Goal: Task Accomplishment & Management: Manage account settings

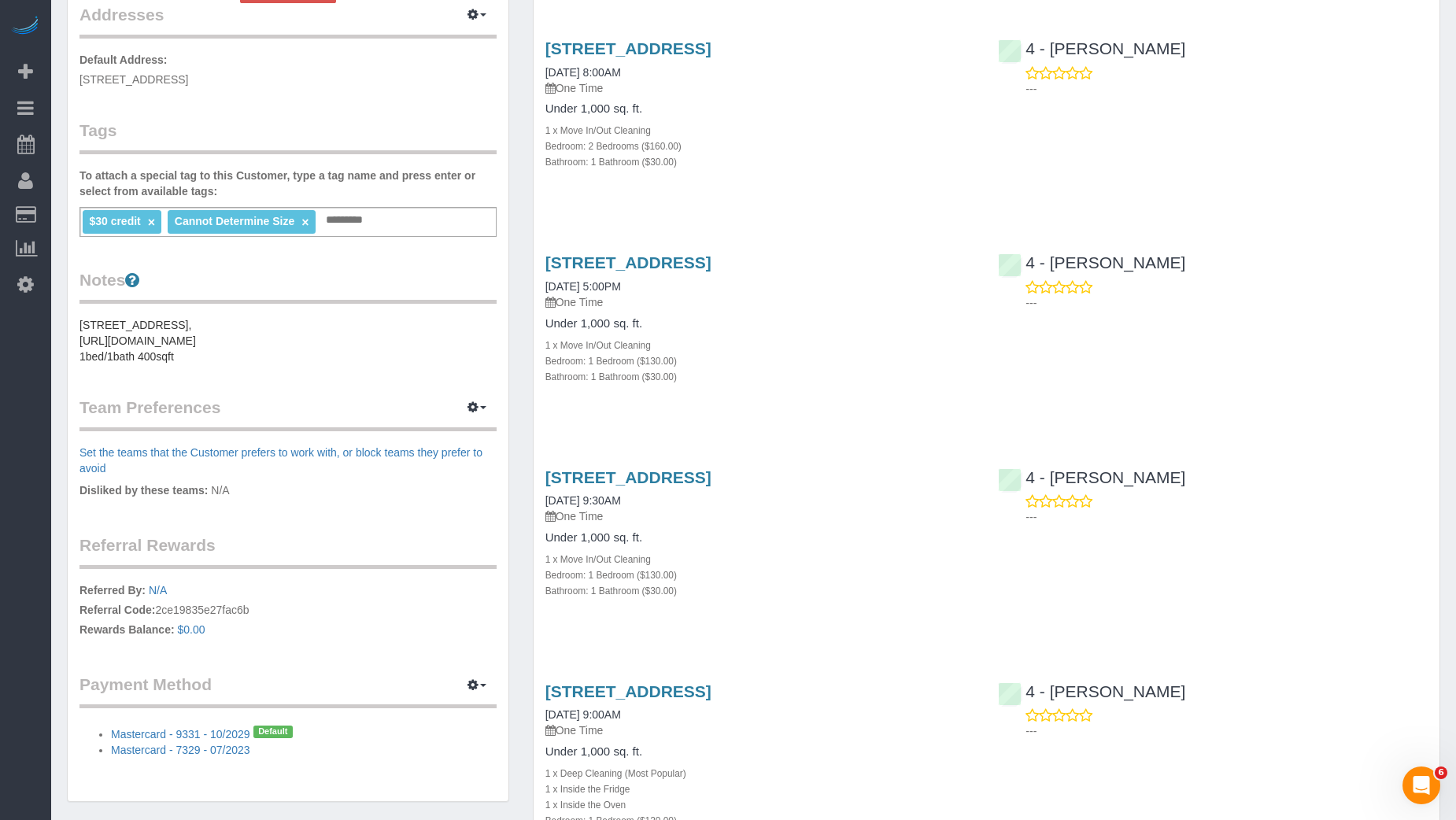
scroll to position [416, 0]
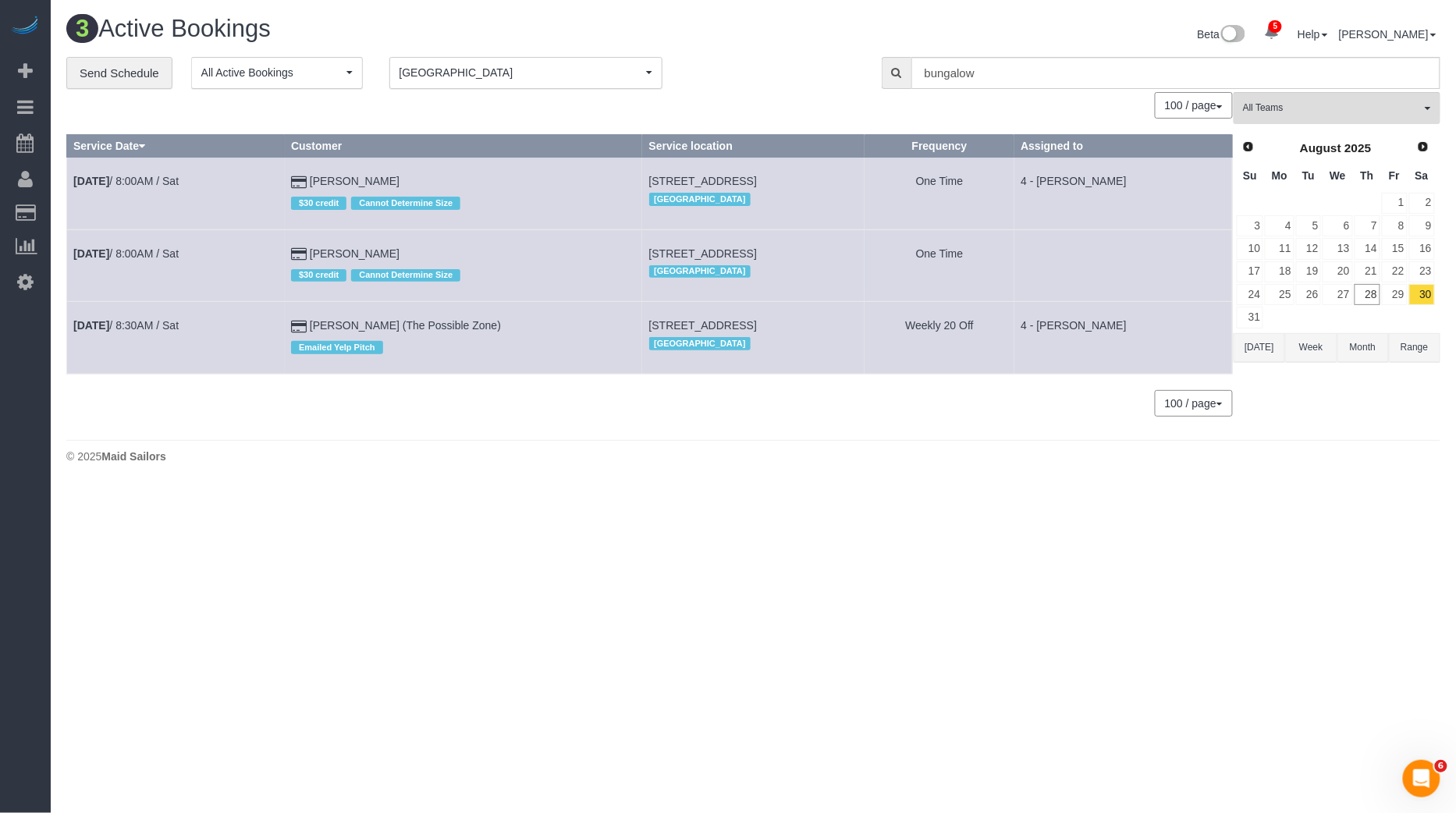
drag, startPoint x: 587, startPoint y: 248, endPoint x: 880, endPoint y: 253, distance: 293.0
click at [864, 253] on td "[STREET_ADDRESS] [GEOGRAPHIC_DATA]" at bounding box center [753, 265] width 222 height 72
copy span "[STREET_ADDRESS]"
click at [165, 251] on link "[DATE] 8:00AM / Sat" at bounding box center [126, 253] width 106 height 13
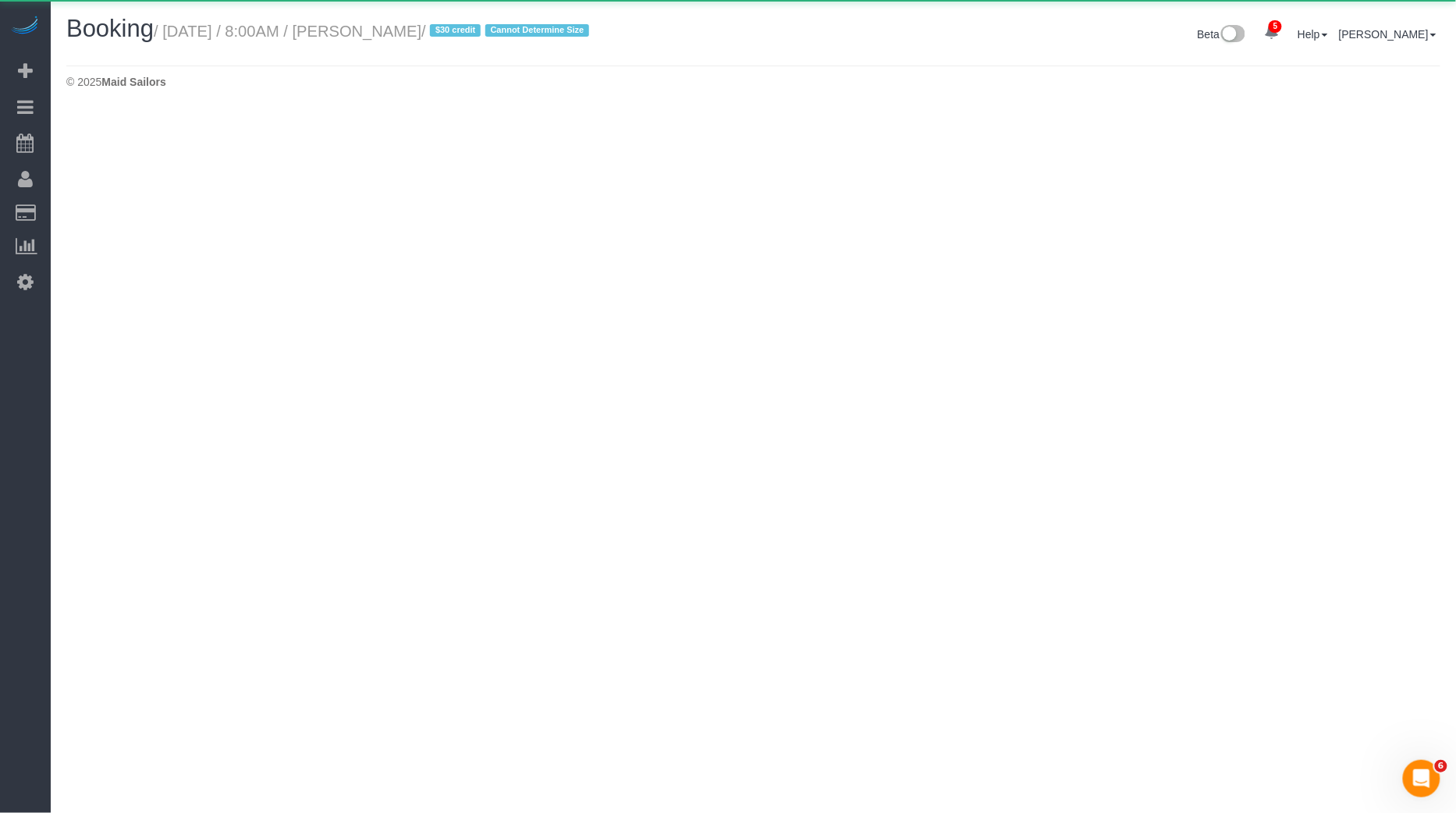
select select "MA"
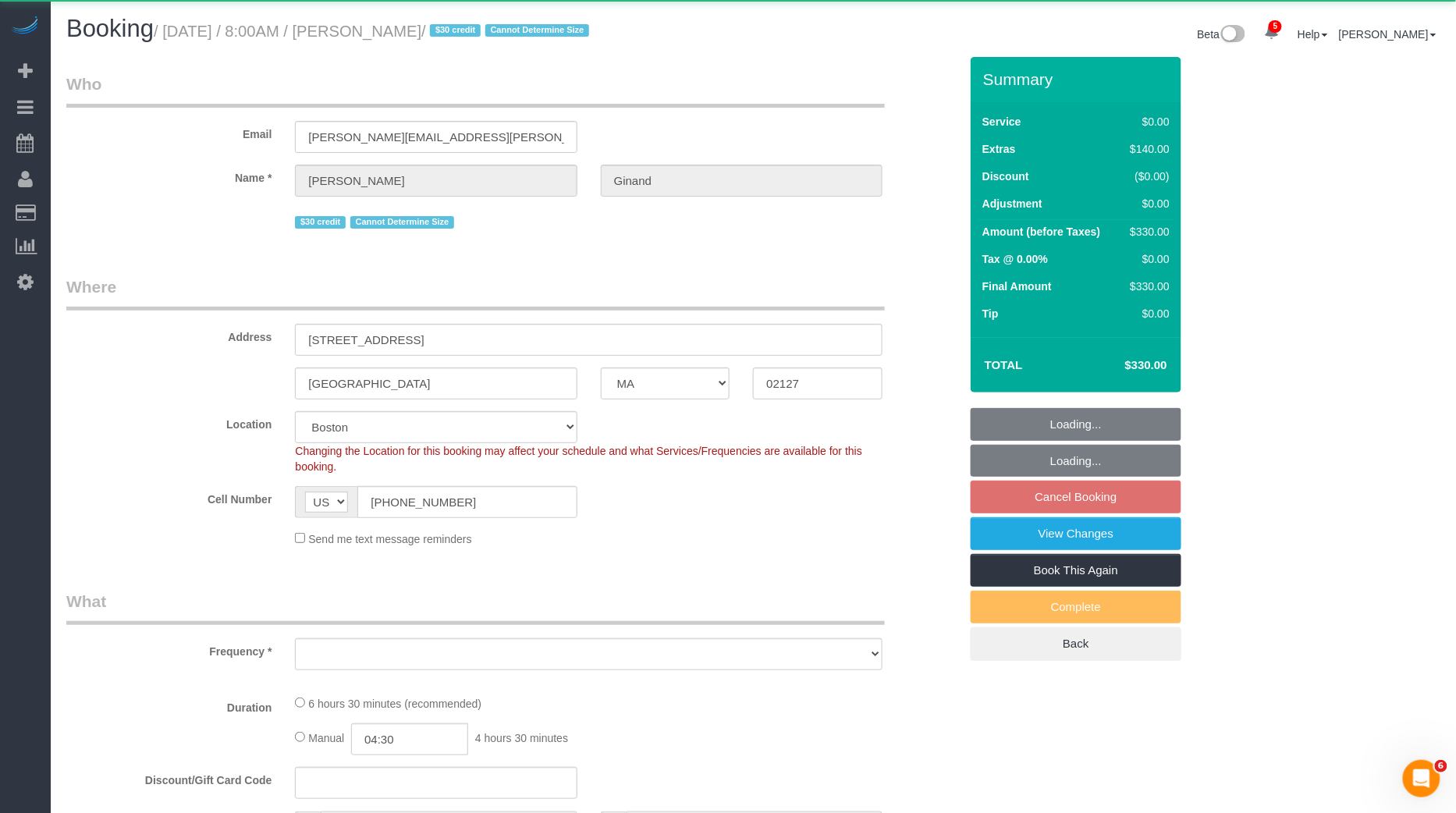
select select "object:3232"
select select "2"
select select "spot1"
select select "number:89"
select select "number:75"
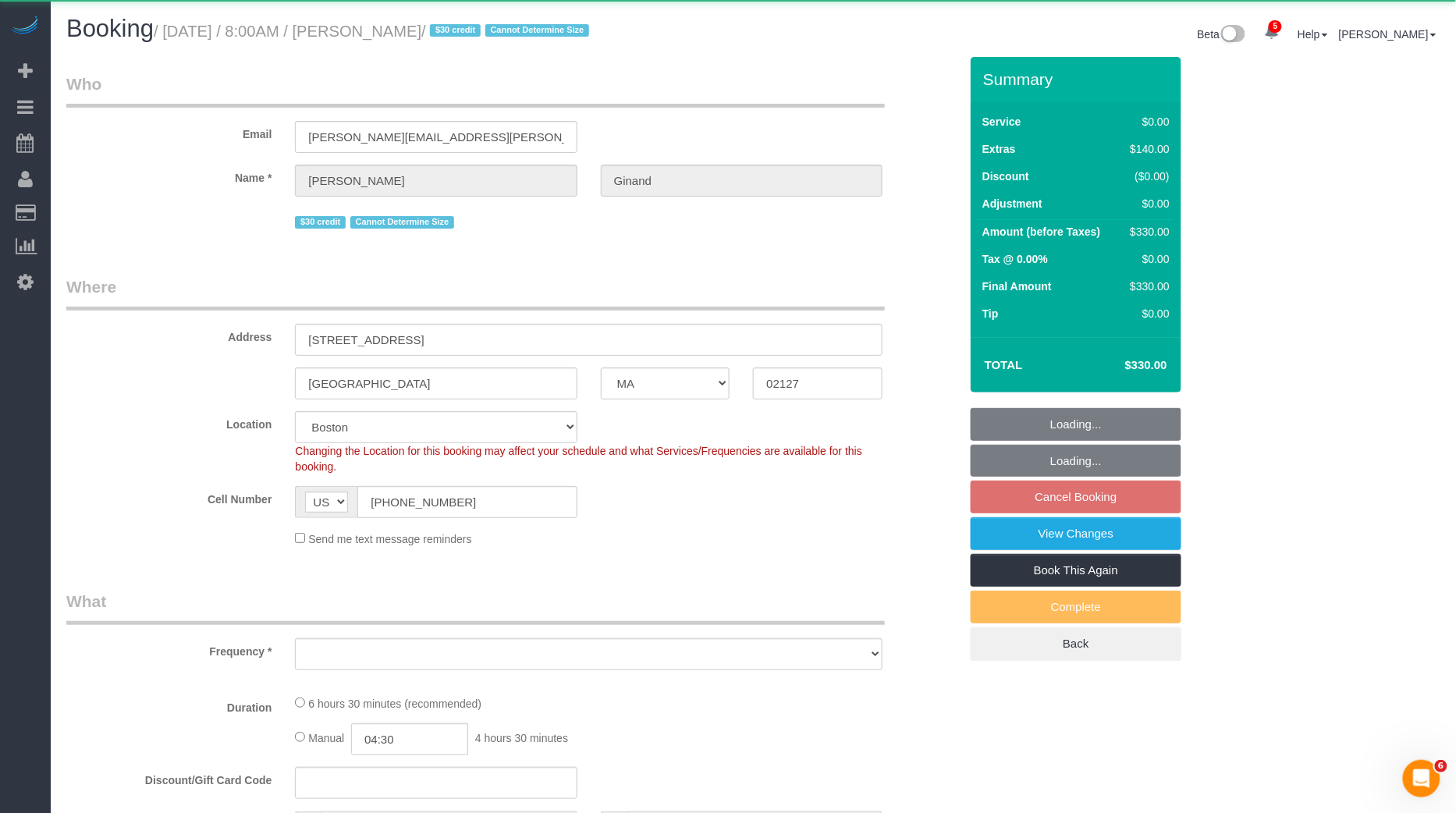
select select "number:15"
select select "number:5"
select select "string:stripe-pm_1HK2gi4VGloSiKo73eHCgN0s"
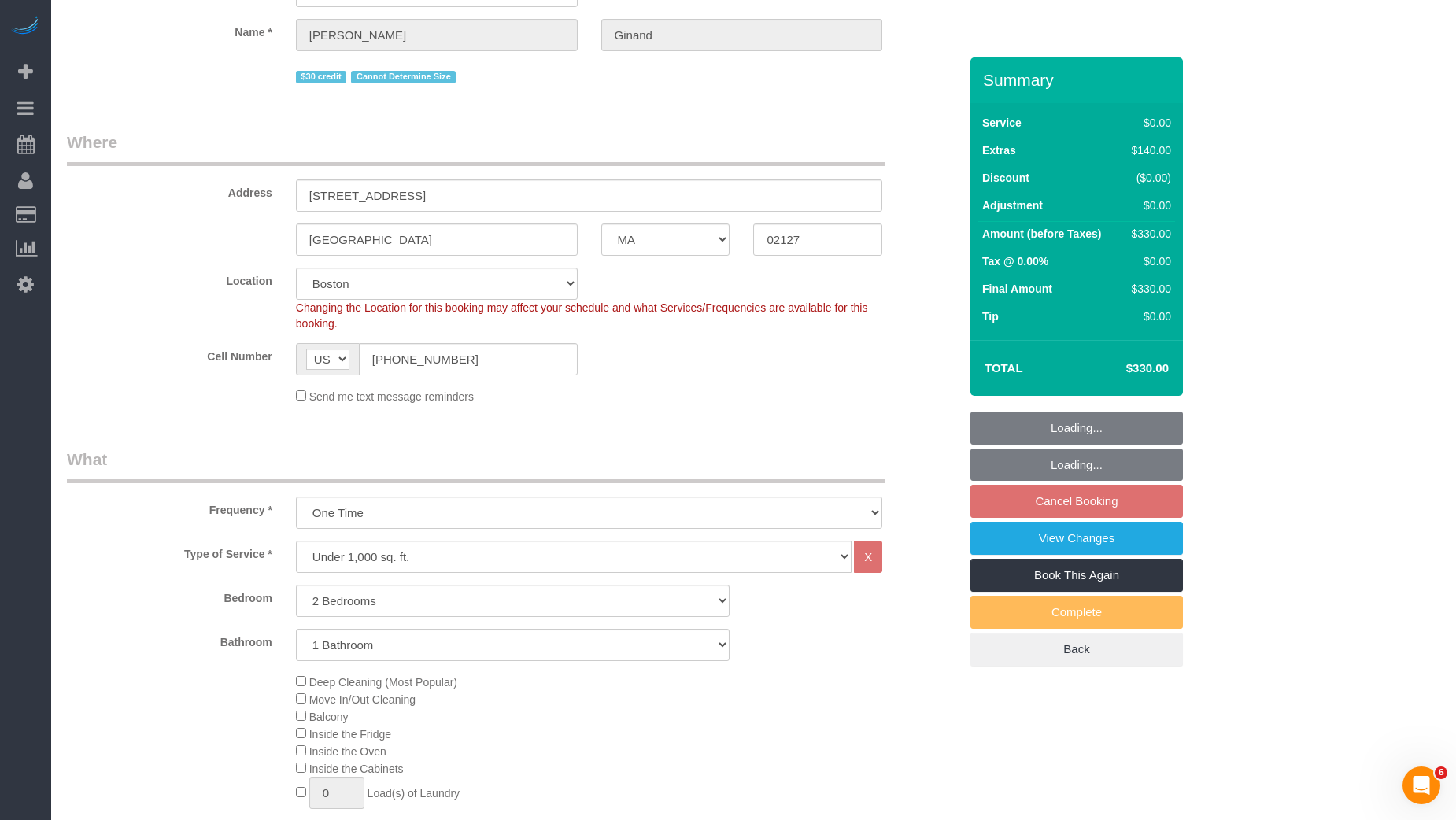
scroll to position [151, 0]
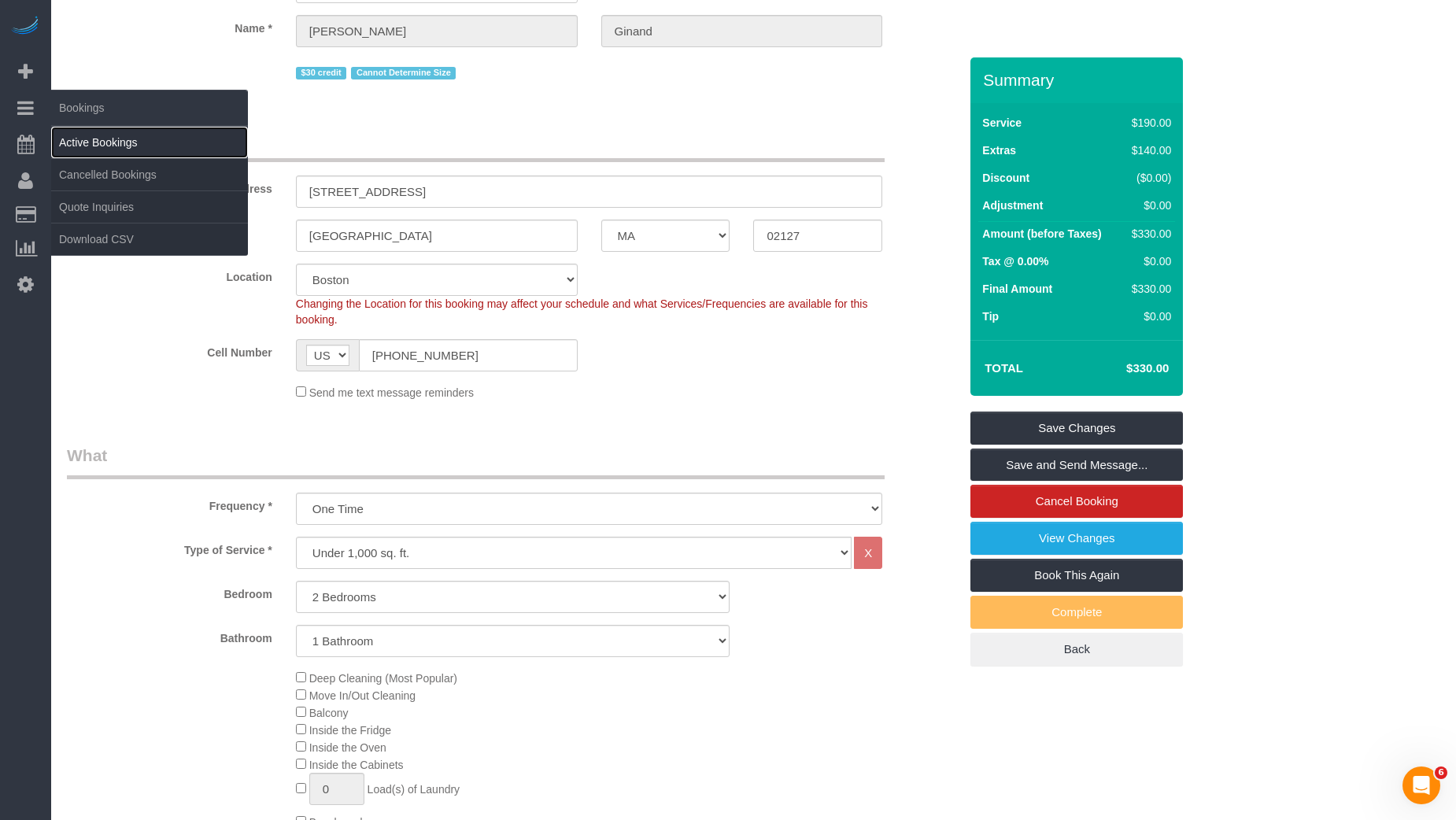
click at [107, 135] on link "Active Bookings" at bounding box center [150, 143] width 197 height 32
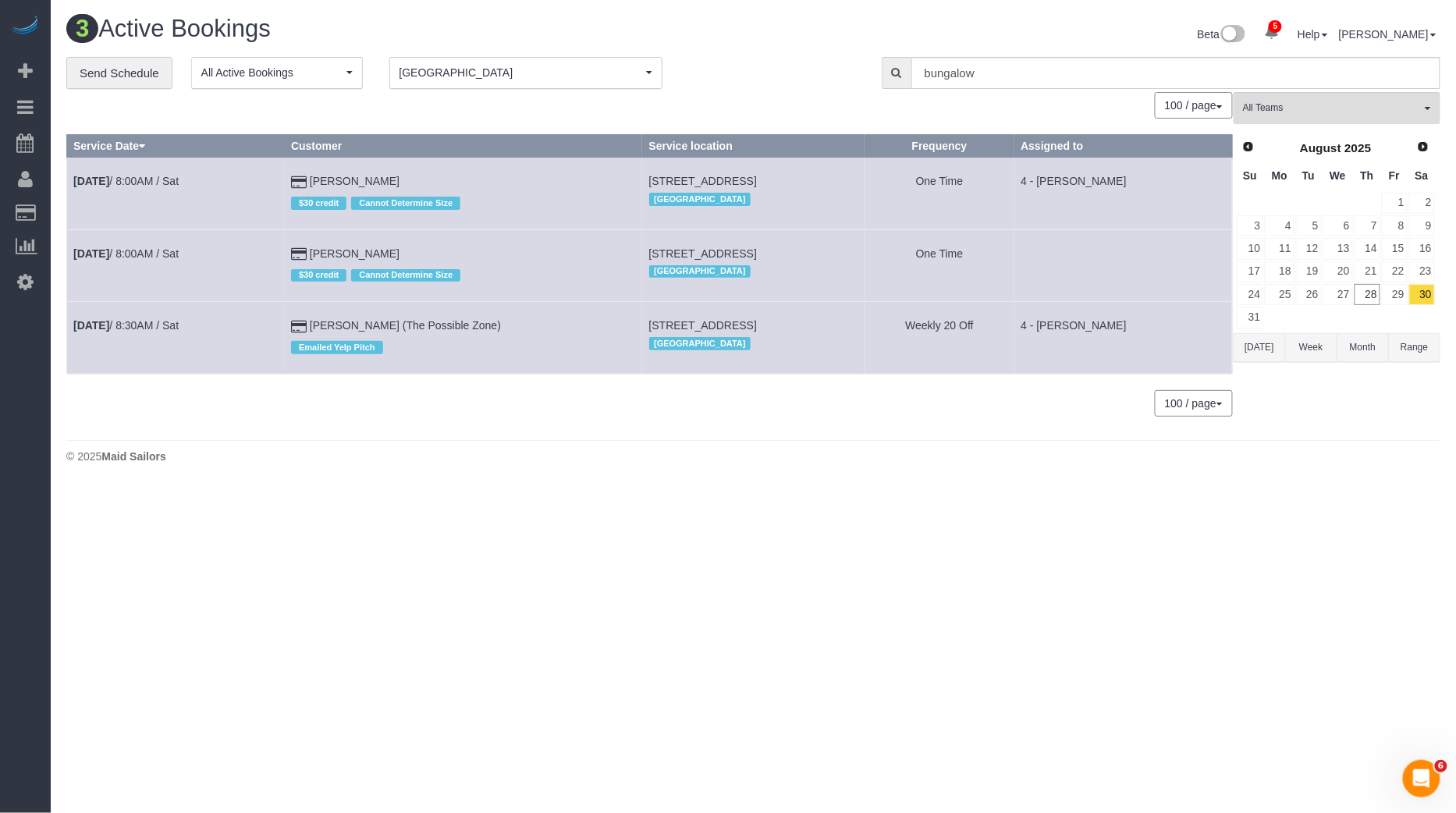
click at [673, 181] on span "[STREET_ADDRESS]" at bounding box center [703, 181] width 108 height 13
copy td "[STREET_ADDRESS]"
click at [673, 249] on span "[STREET_ADDRESS]" at bounding box center [703, 253] width 108 height 13
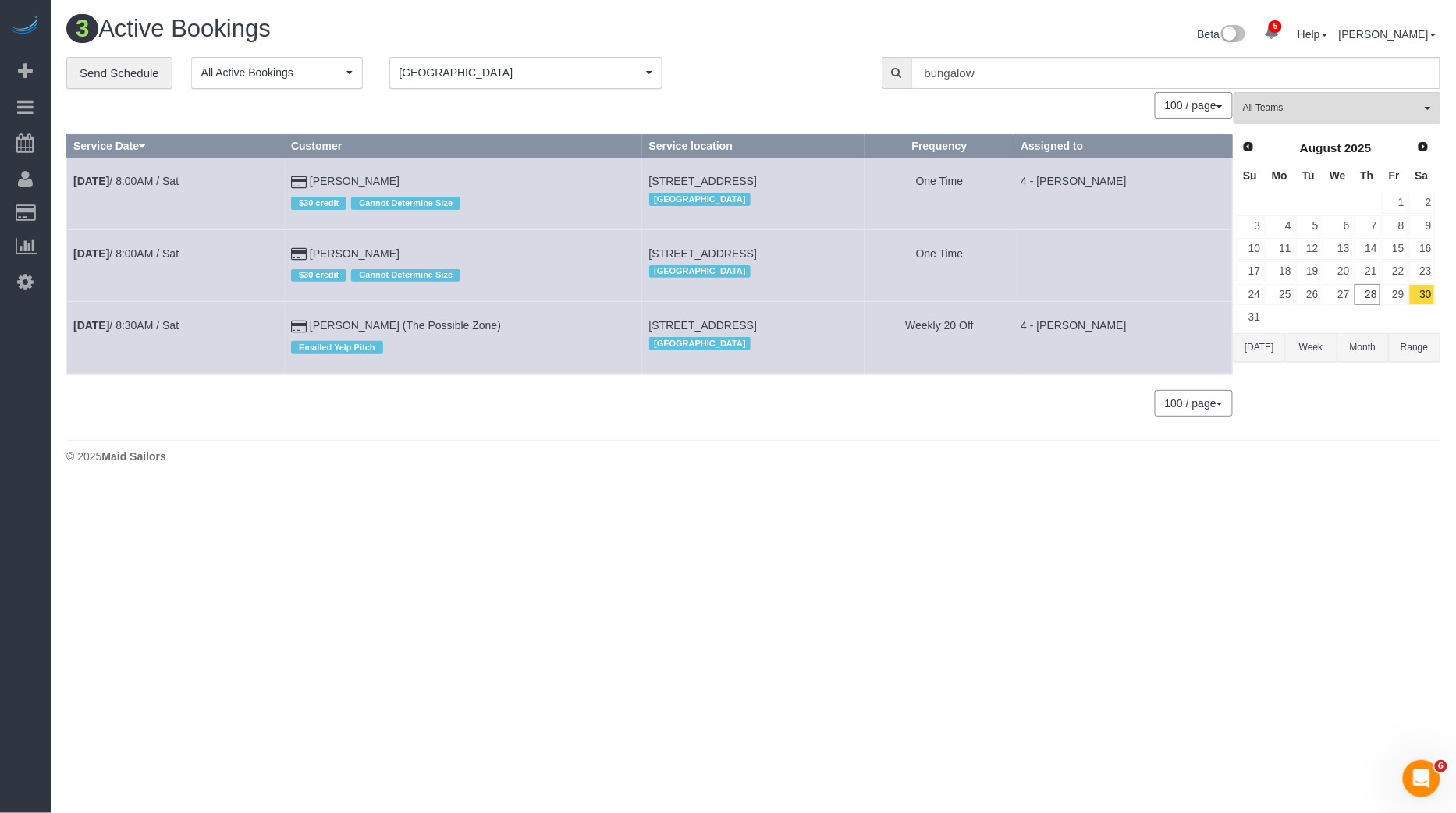
click at [673, 249] on span "[STREET_ADDRESS]" at bounding box center [703, 253] width 108 height 13
copy td "[STREET_ADDRESS]"
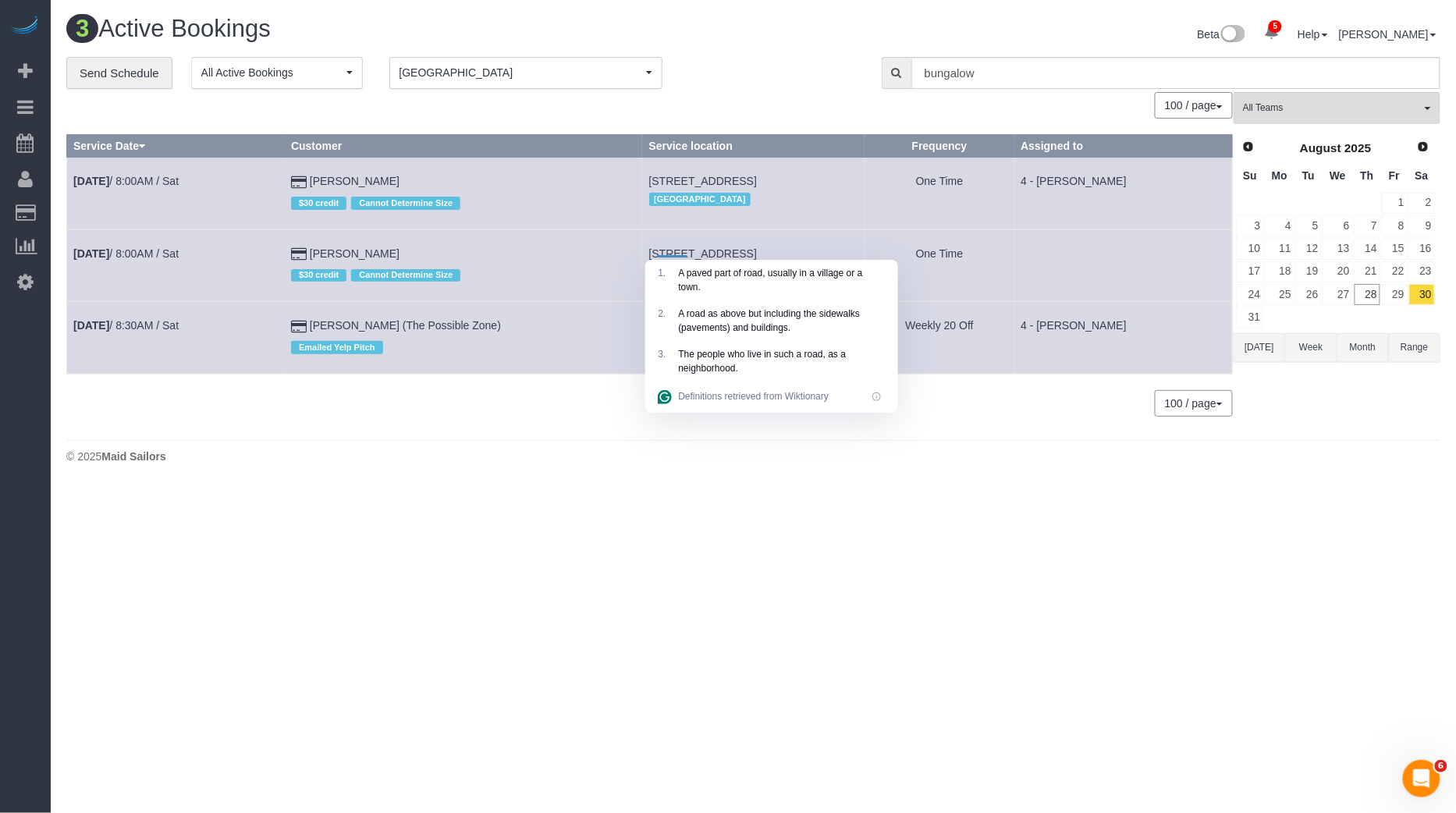
click at [259, 242] on td "[DATE] 8:00AM / Sat" at bounding box center [176, 265] width 218 height 72
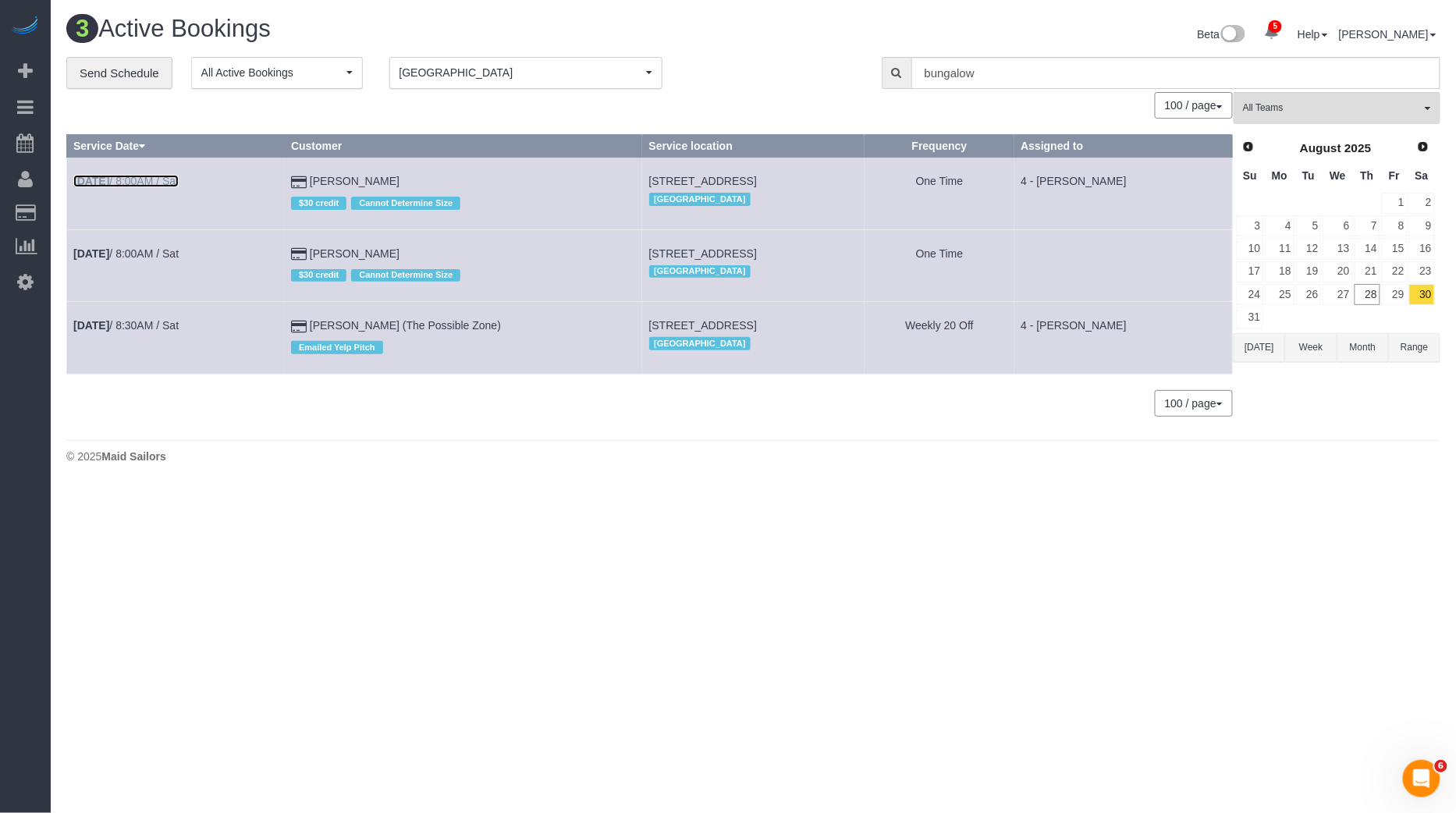
click at [148, 183] on link "[DATE] 8:00AM / Sat" at bounding box center [126, 181] width 106 height 13
select select "MA"
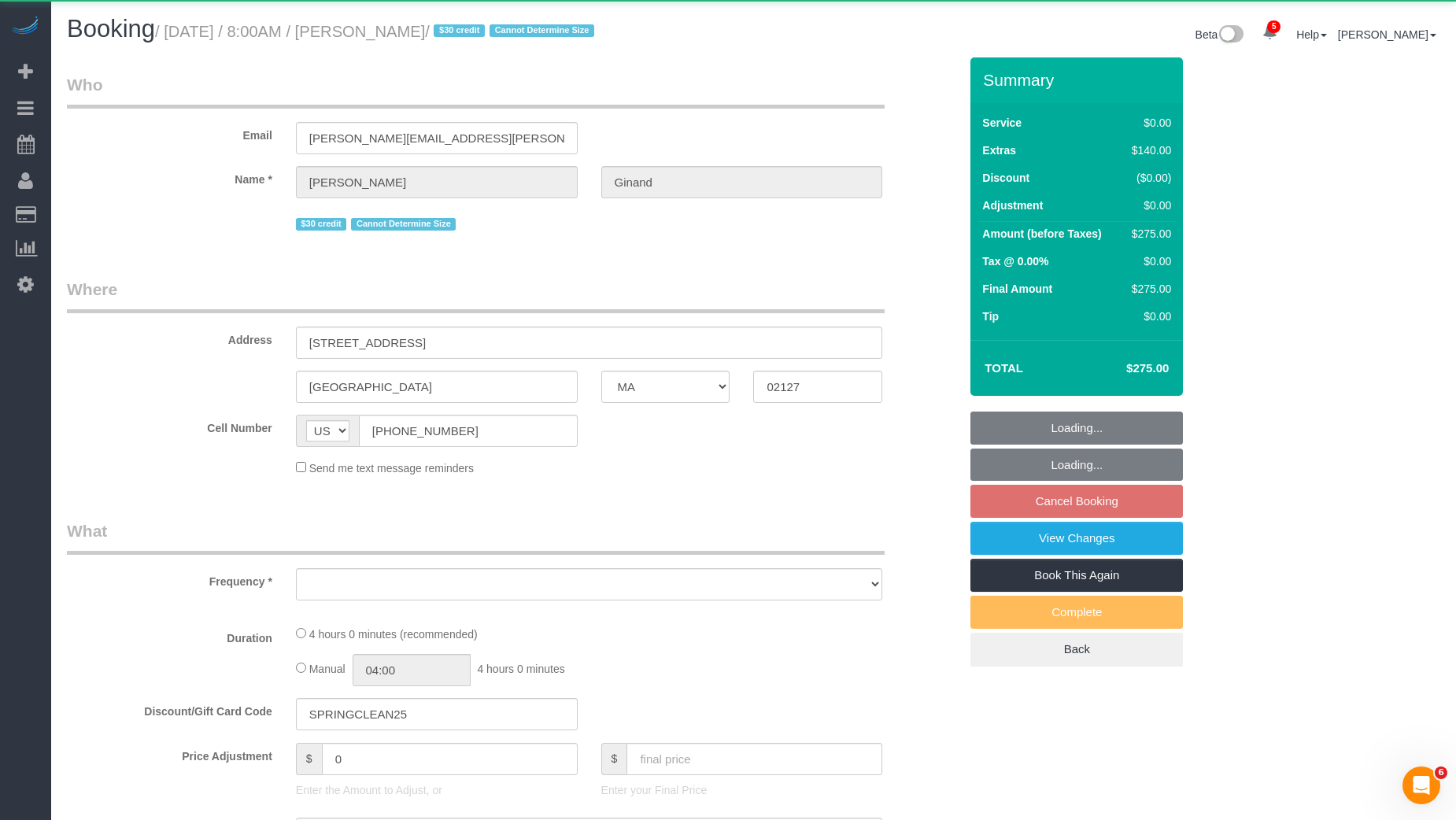
select select "object:3966"
select select "spot53"
select select "number:89"
select select "number:90"
select select "number:15"
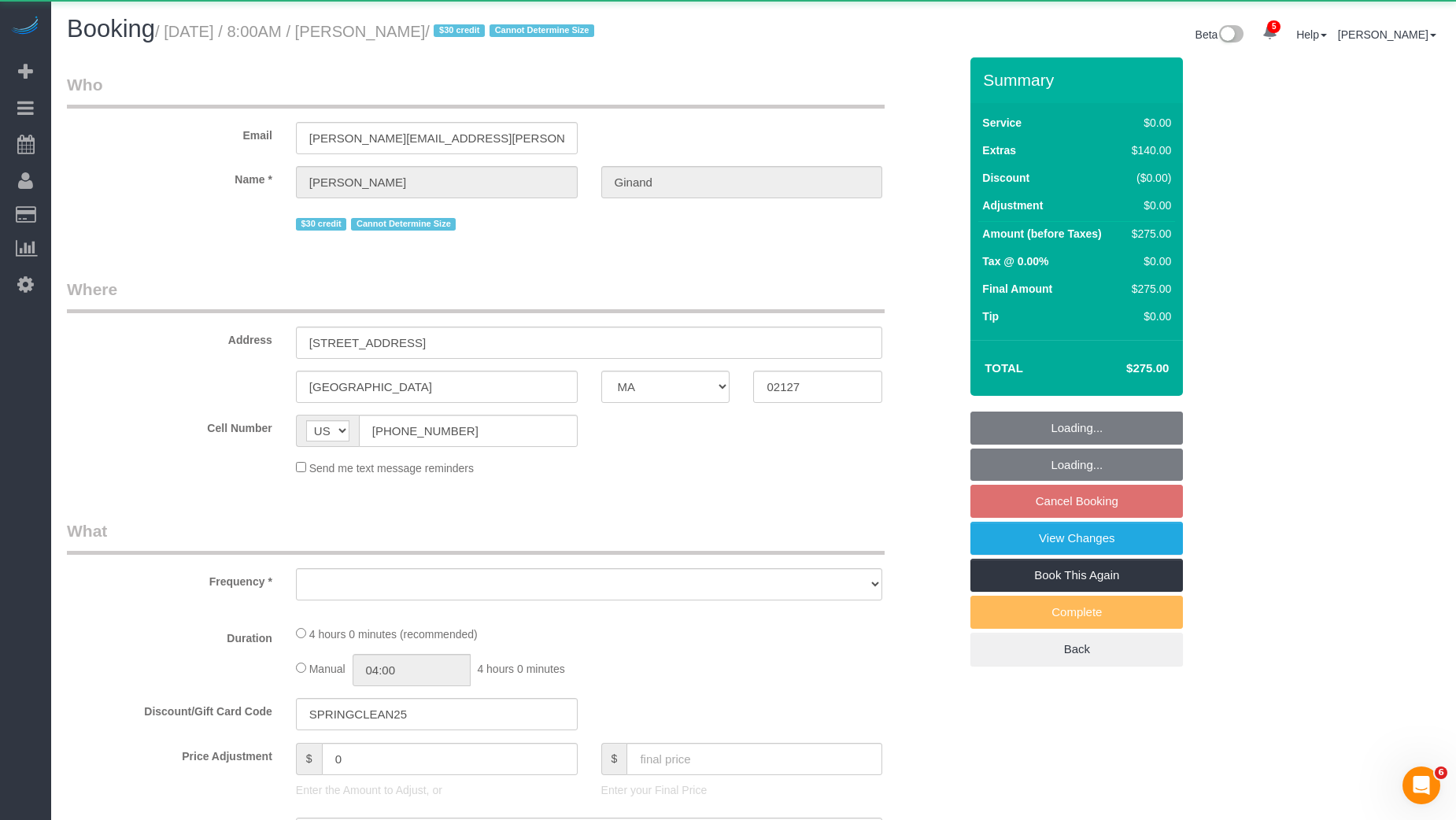
select select "number:5"
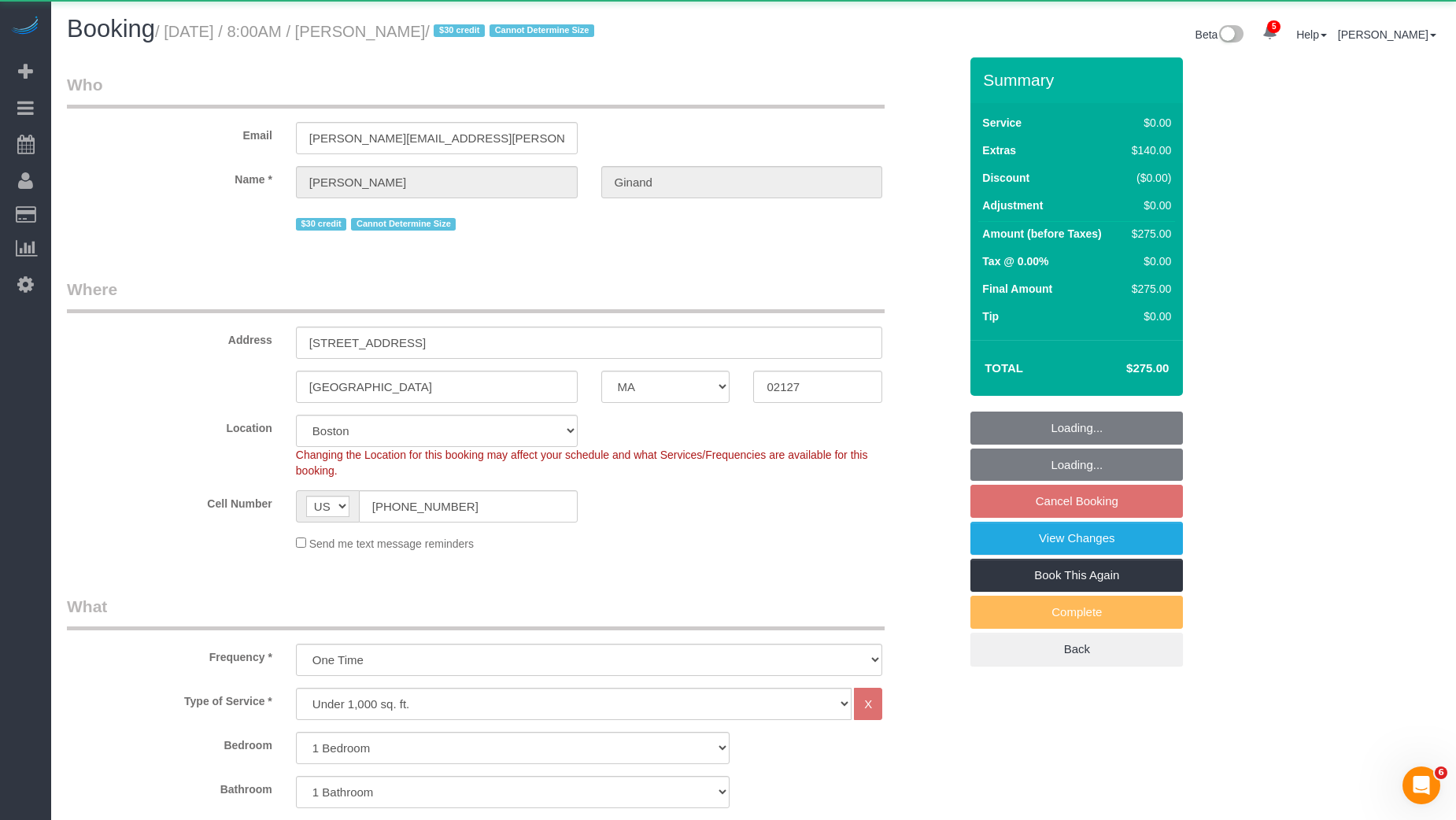
select select "object:4278"
select select "spot105"
select select "string:stripe-pm_1Qmm5e4VGloSiKo7XHhNL1GA"
select select "1"
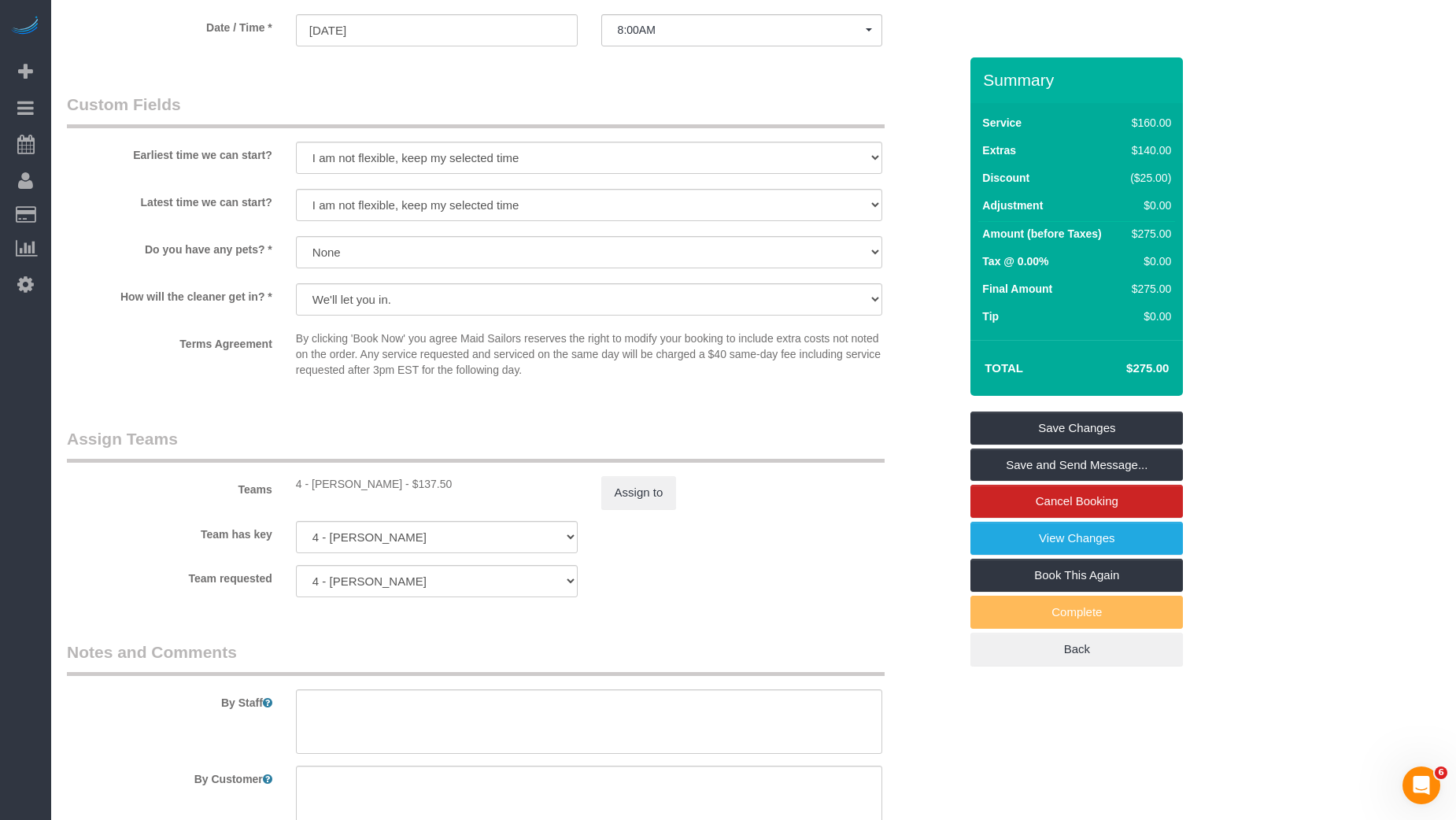
scroll to position [1936, 0]
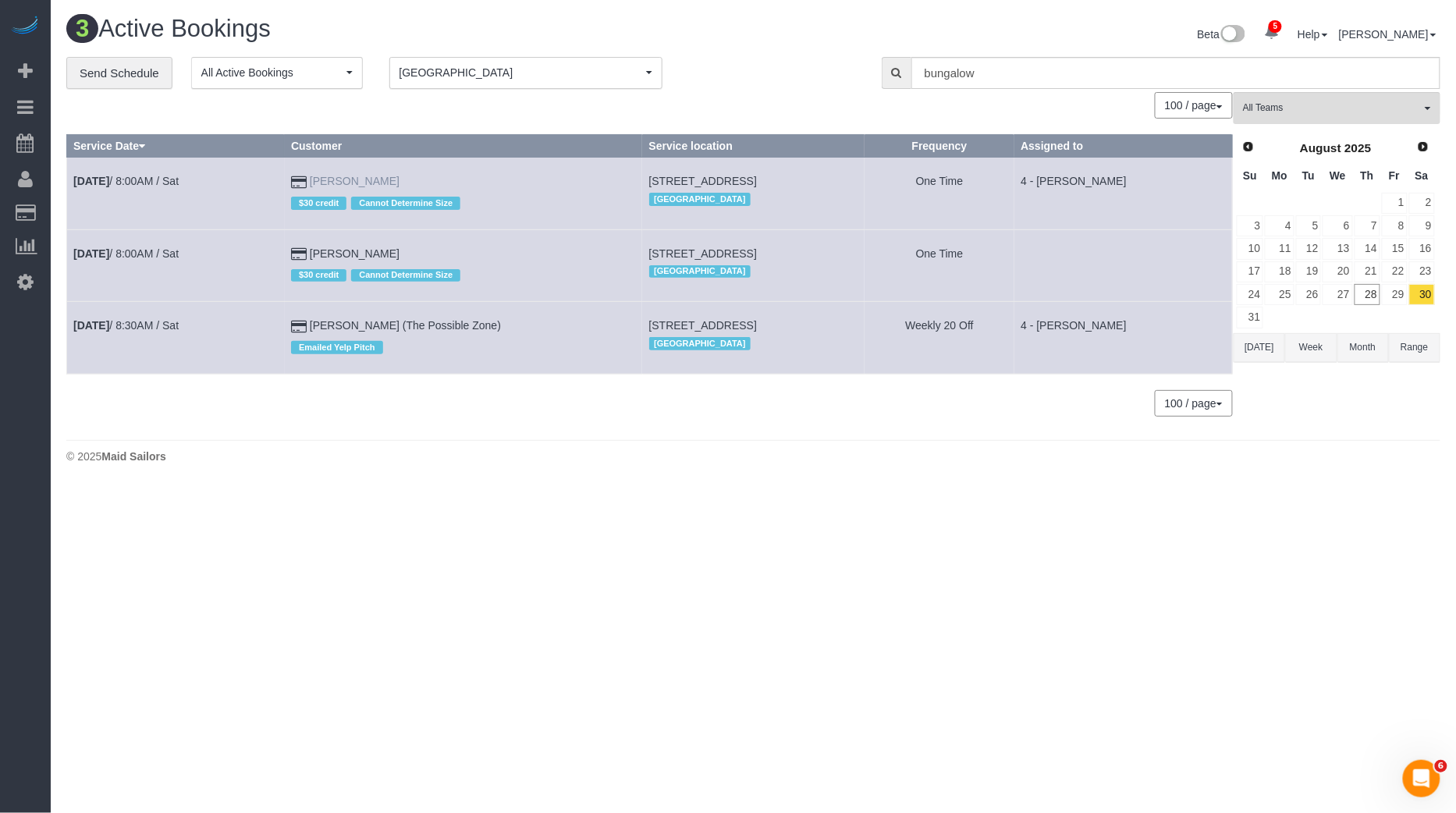
drag, startPoint x: 371, startPoint y: 180, endPoint x: 310, endPoint y: 178, distance: 61.0
click at [310, 178] on td "[PERSON_NAME] $30 credit Cannot Determine Size" at bounding box center [463, 194] width 358 height 72
drag, startPoint x: 596, startPoint y: 179, endPoint x: 692, endPoint y: 181, distance: 96.0
click at [692, 181] on span "[STREET_ADDRESS]" at bounding box center [703, 181] width 108 height 13
click at [690, 179] on span "[STREET_ADDRESS]" at bounding box center [703, 181] width 108 height 13
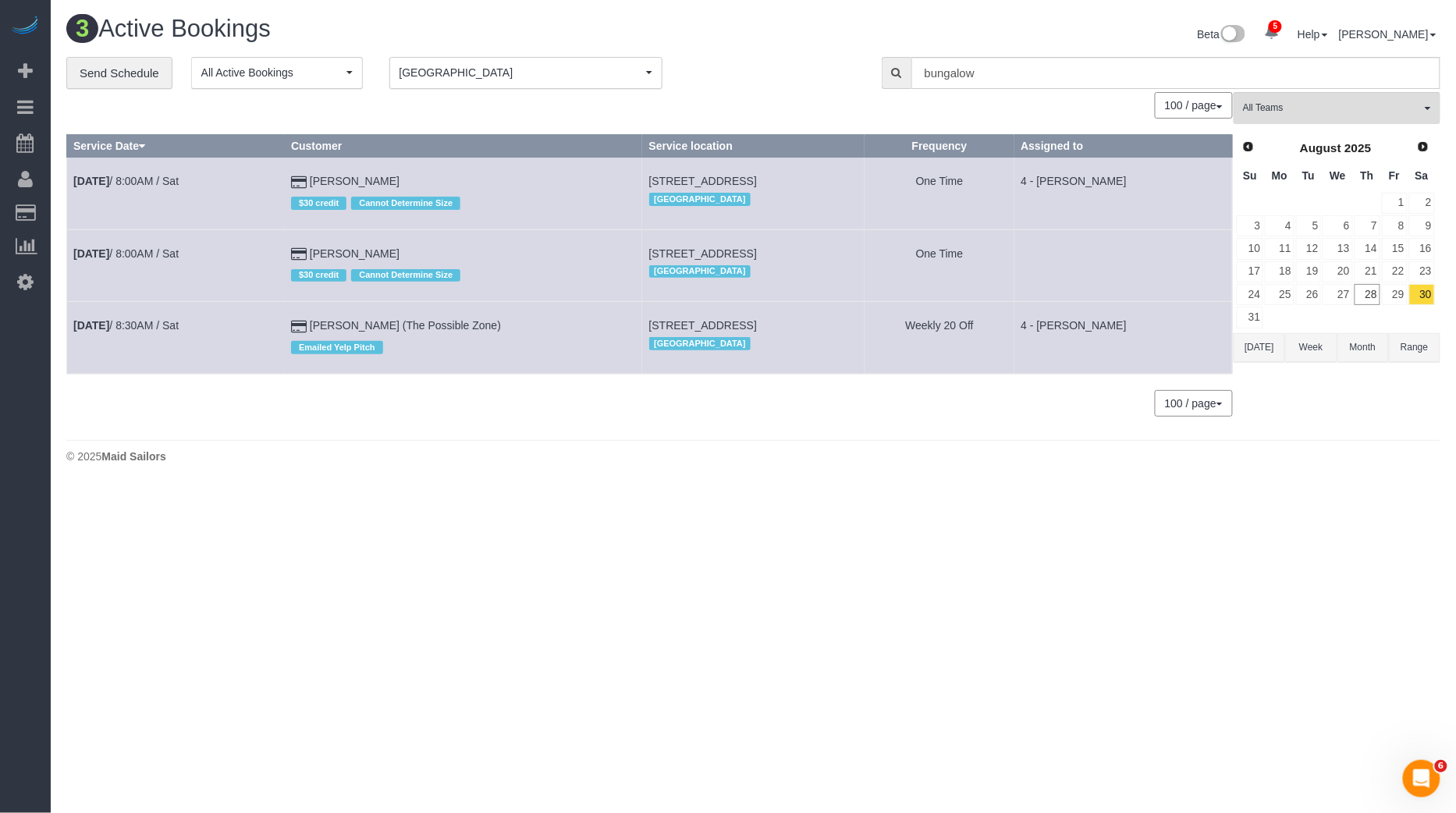
click at [714, 179] on span "[STREET_ADDRESS]" at bounding box center [703, 181] width 108 height 13
copy td "[STREET_ADDRESS]"
click at [159, 248] on link "[DATE] 8:00AM / Sat" at bounding box center [126, 253] width 106 height 13
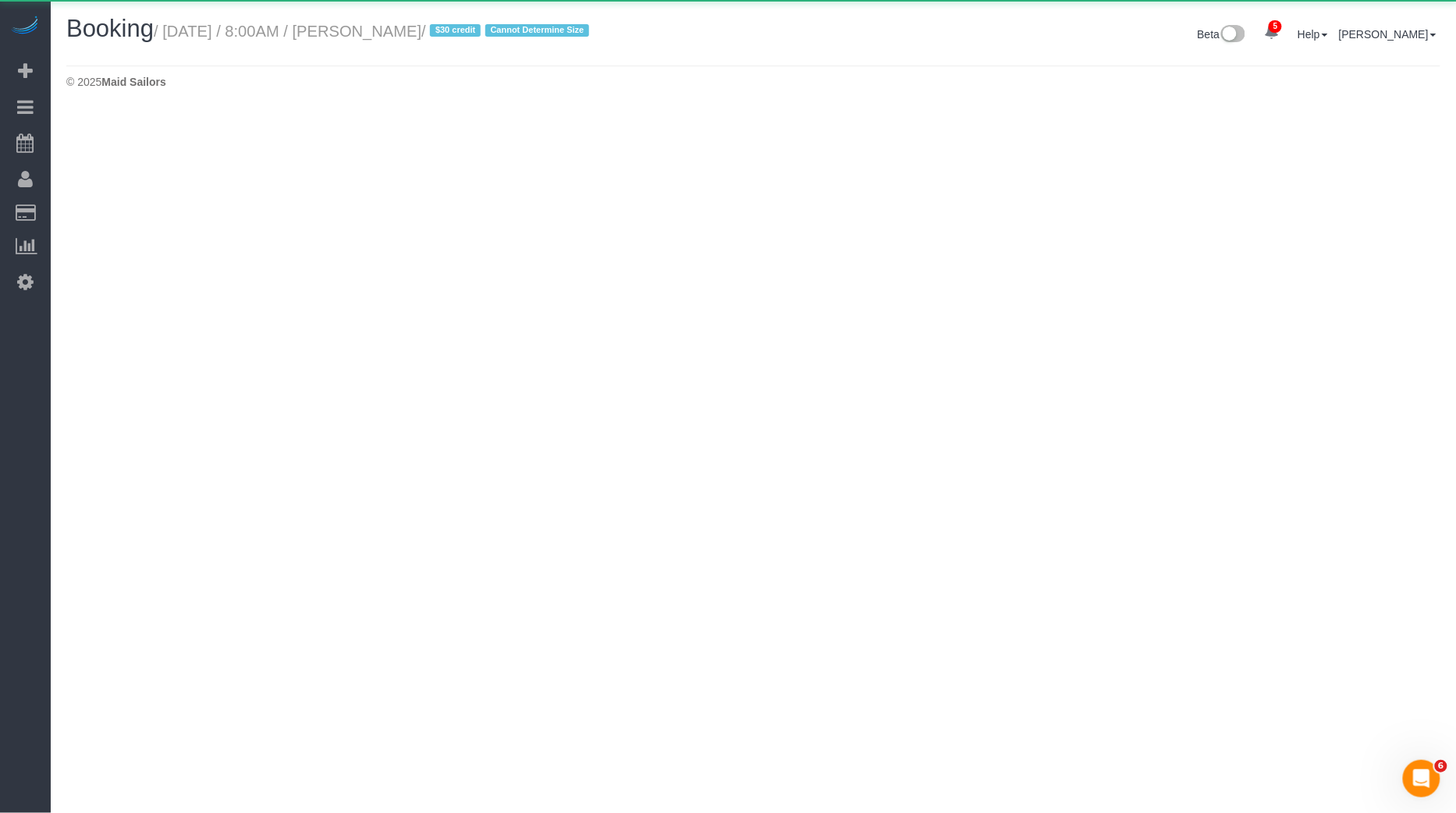
select select "MA"
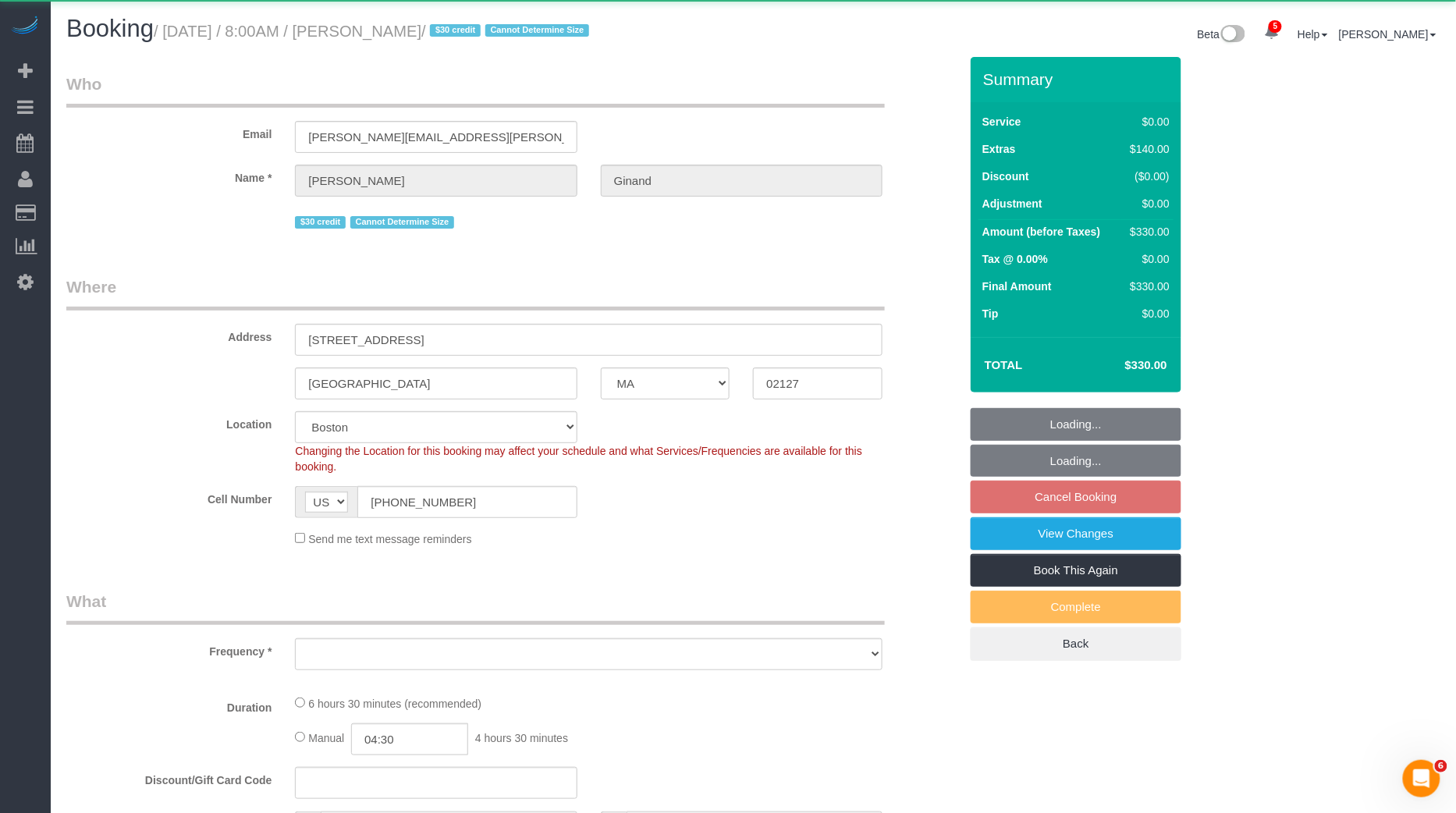
select select "2"
select select "spot157"
select select "number:89"
select select "number:75"
select select "number:15"
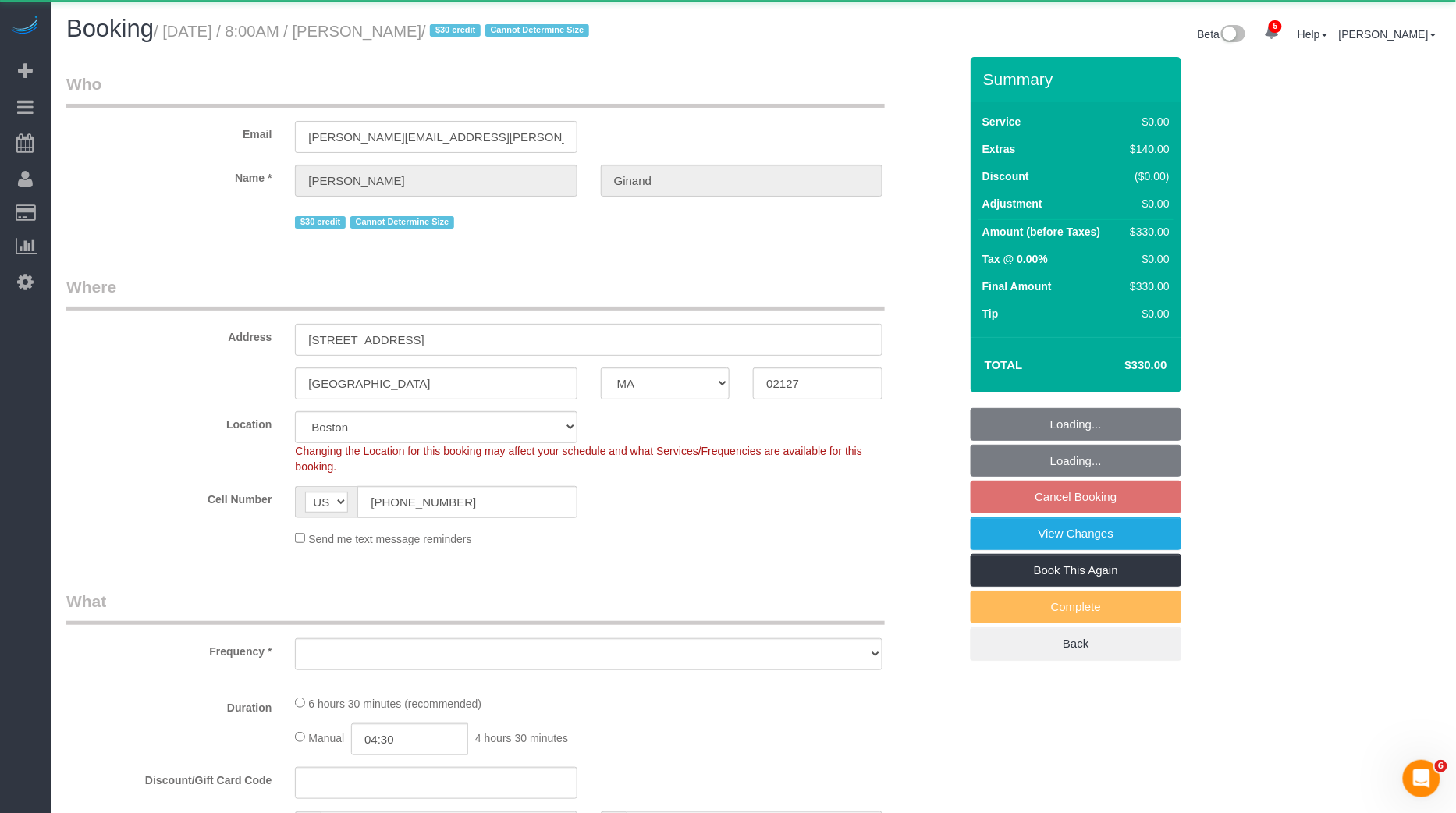
select select "number:5"
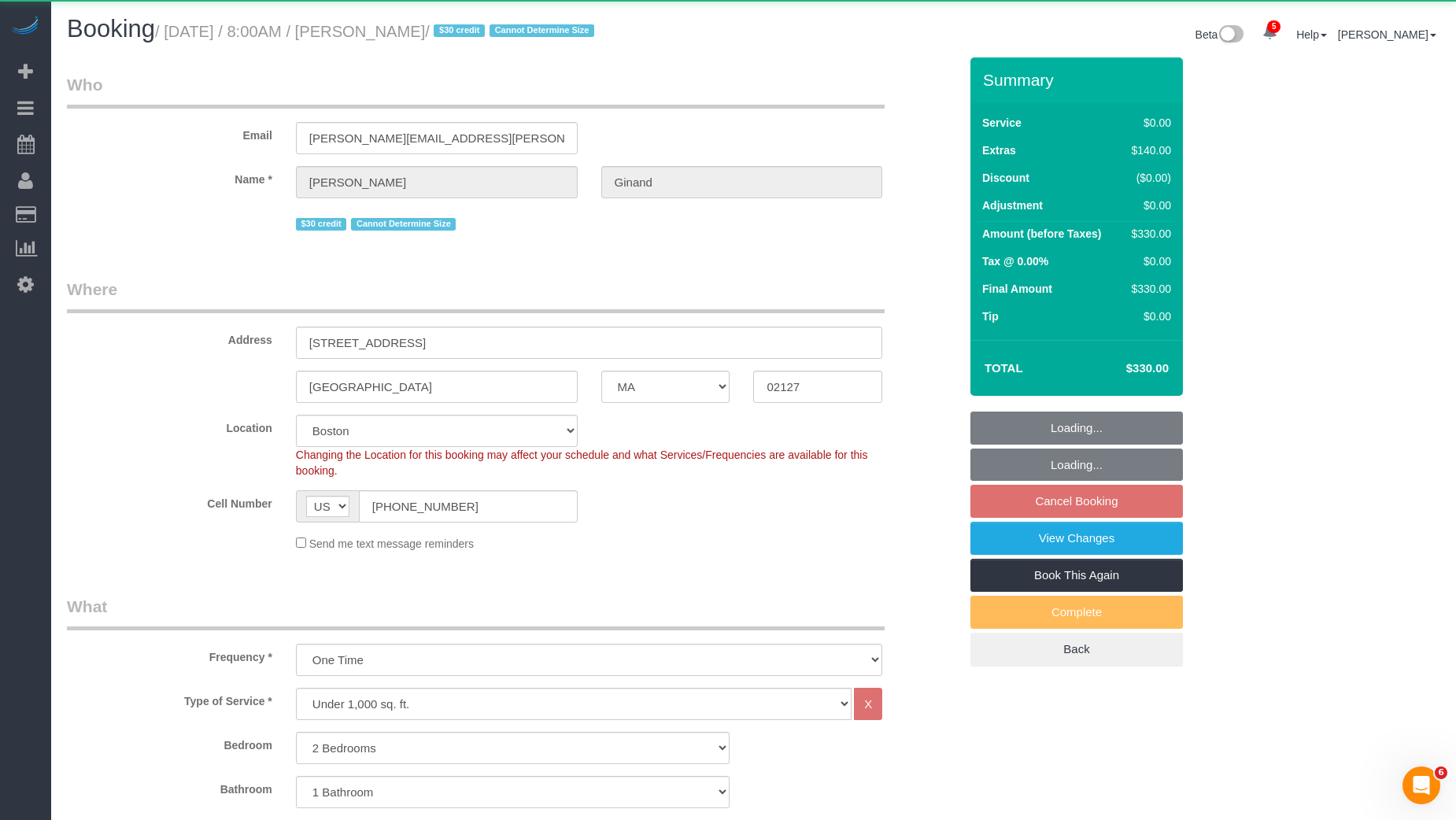
select select "object:5268"
select select "string:stripe-pm_1HK2gi4VGloSiKo73eHCgN0s"
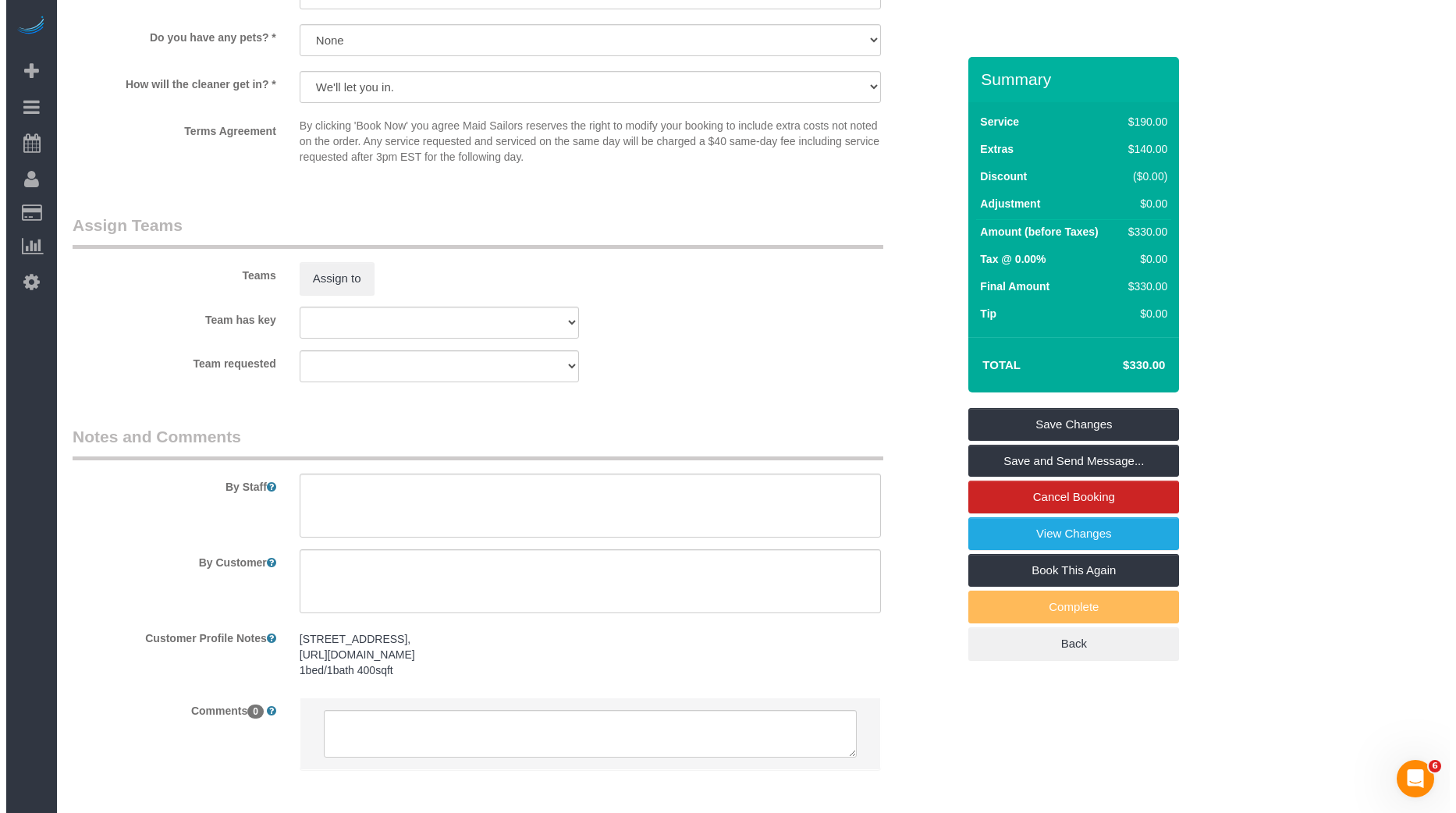
scroll to position [1920, 0]
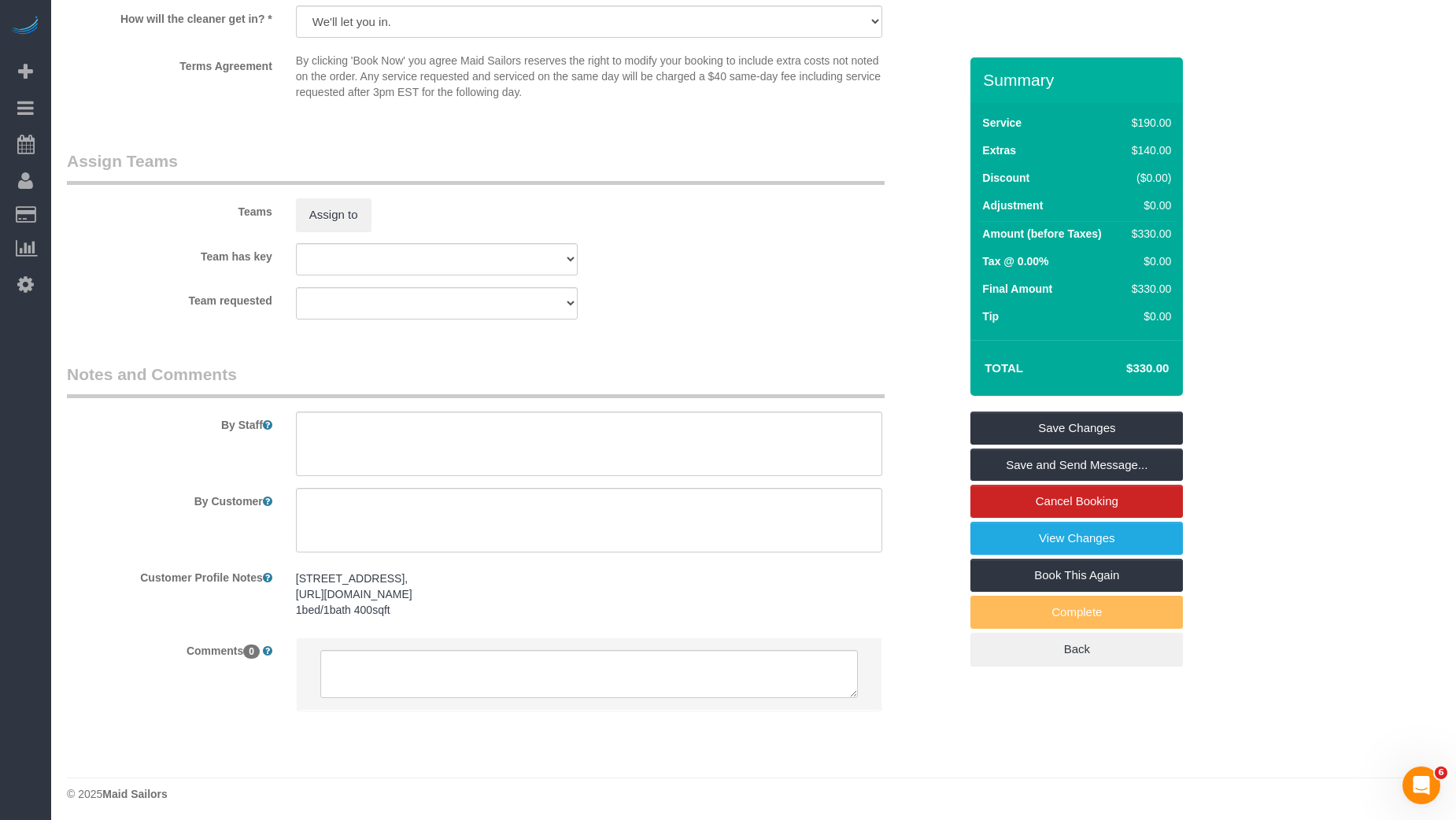
click at [348, 184] on div "Teams Assign to" at bounding box center [512, 191] width 915 height 82
click at [339, 215] on button "Assign to" at bounding box center [333, 215] width 76 height 33
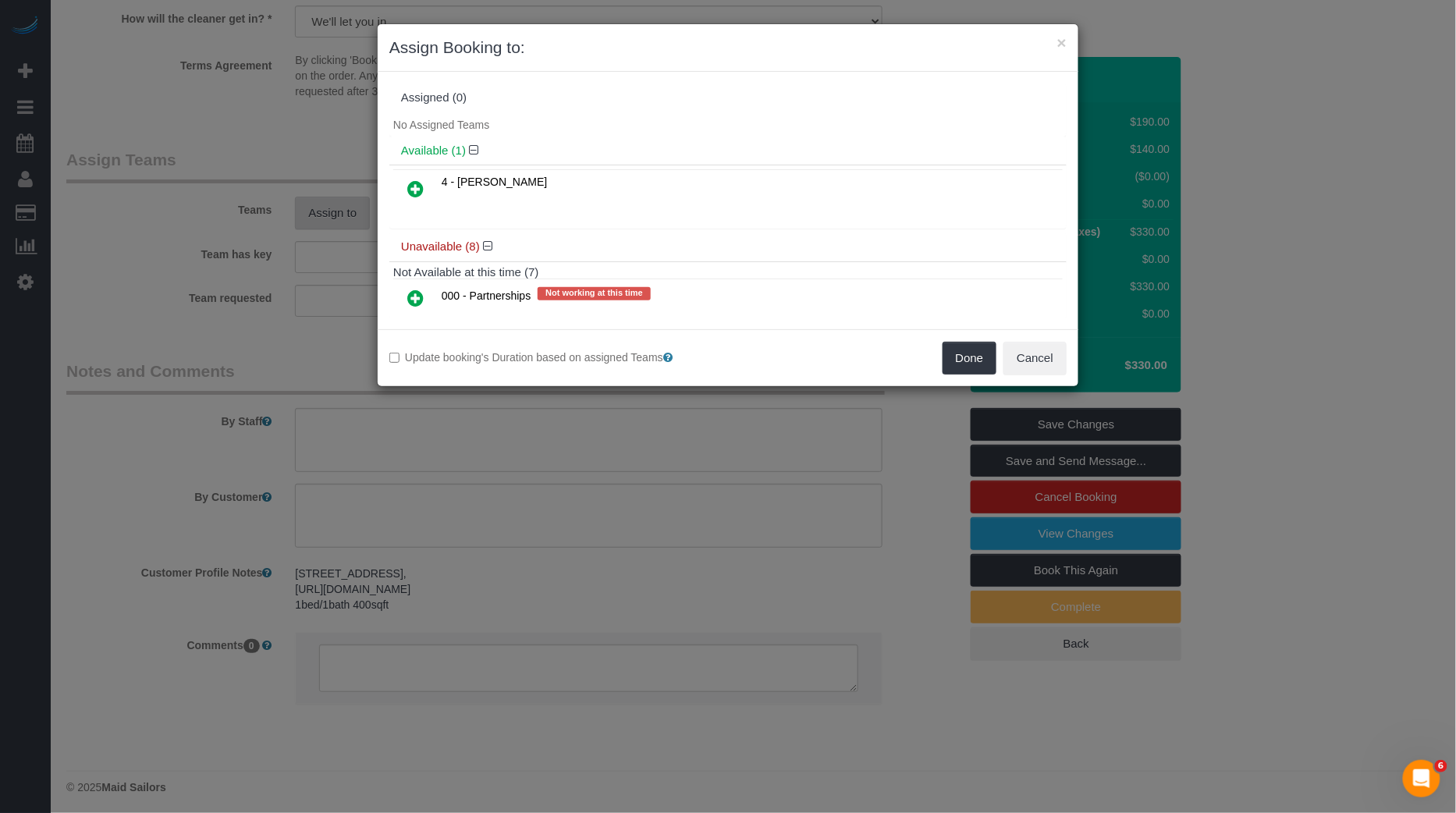
scroll to position [206, 0]
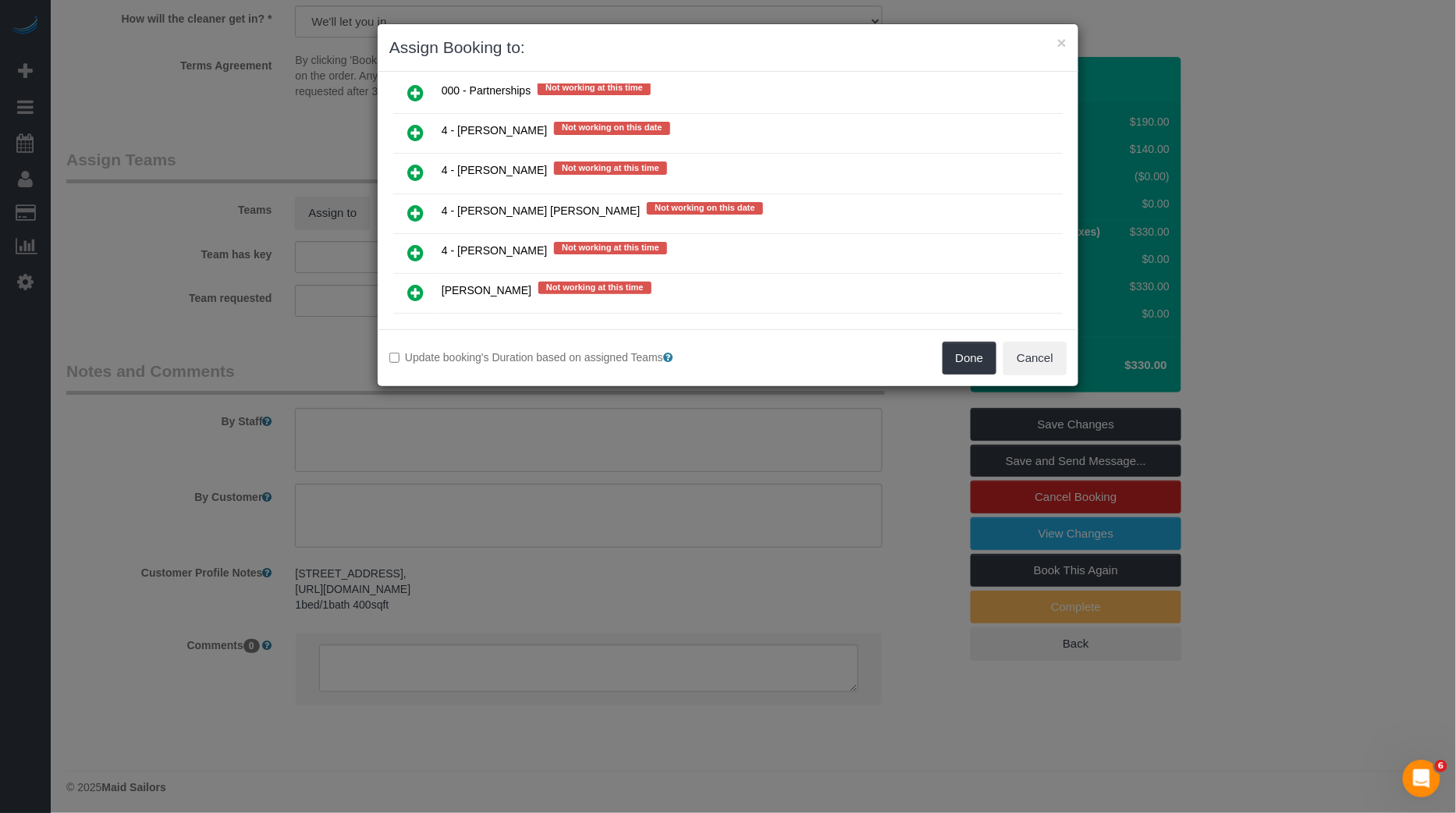
click at [416, 204] on icon at bounding box center [415, 213] width 16 height 19
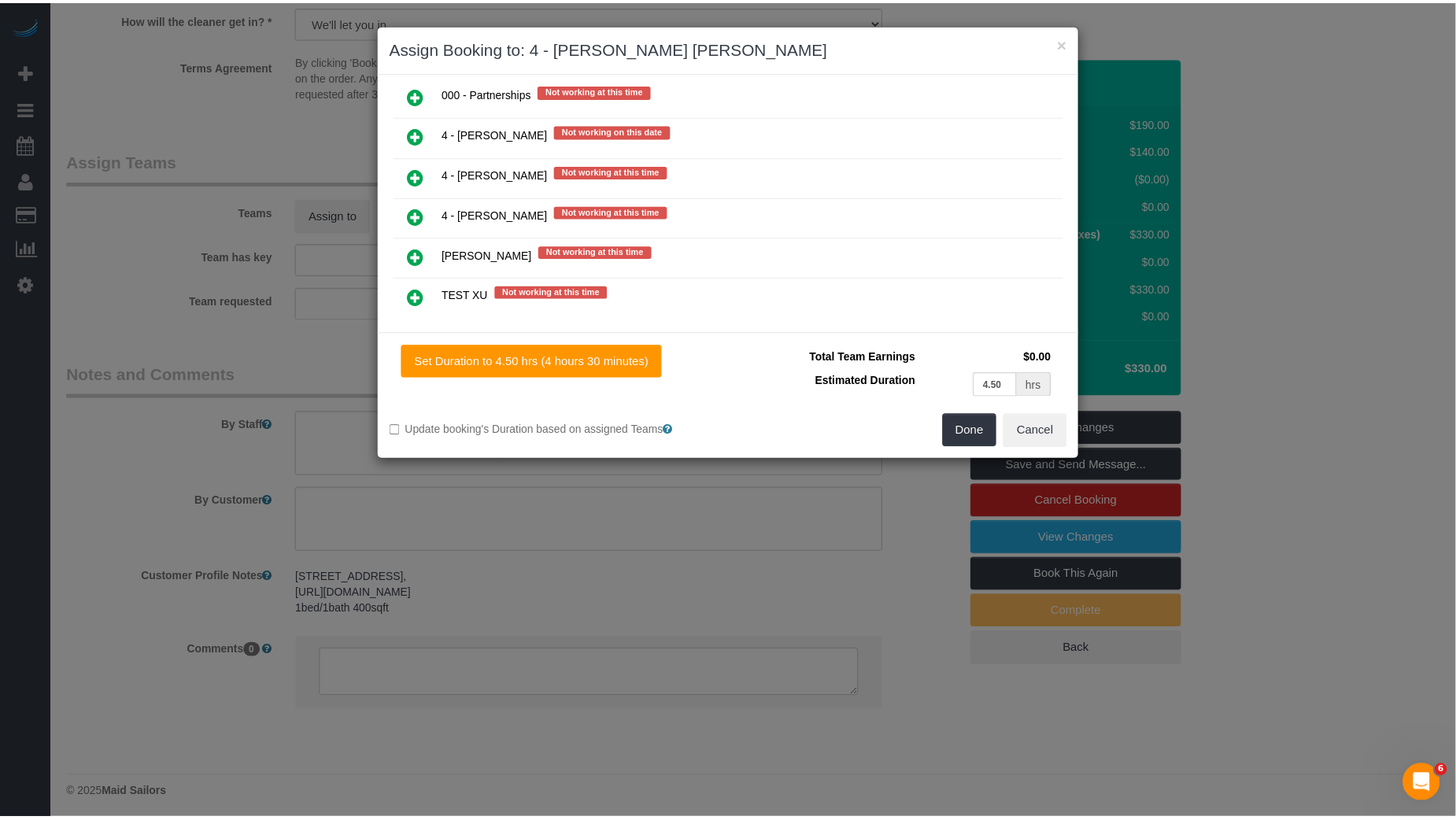
scroll to position [0, 0]
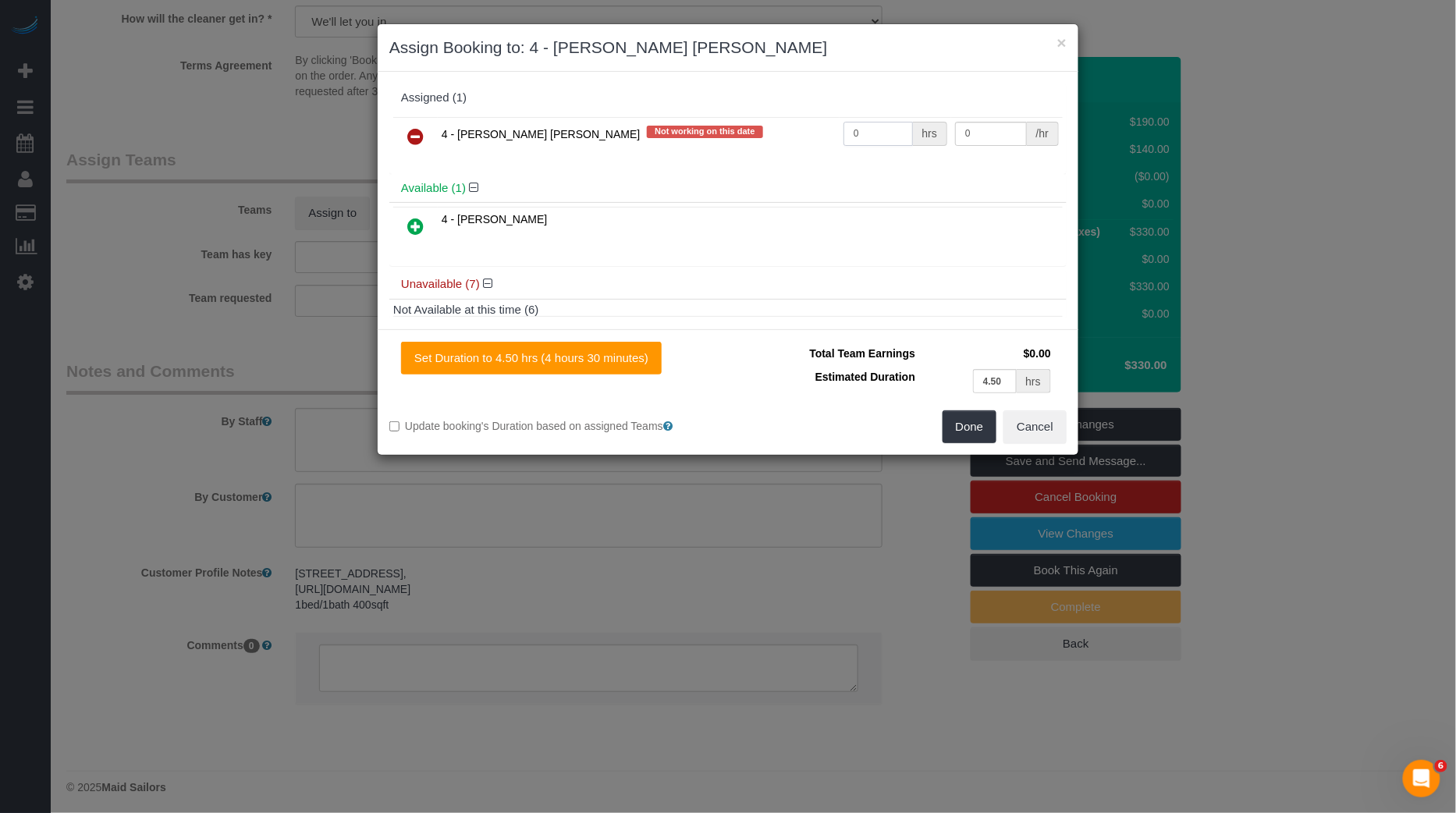
click at [882, 126] on input "0" at bounding box center [878, 134] width 70 height 24
type input "1"
click at [979, 119] on td "0 /hr" at bounding box center [1007, 137] width 112 height 40
click at [979, 131] on input "0" at bounding box center [991, 134] width 72 height 24
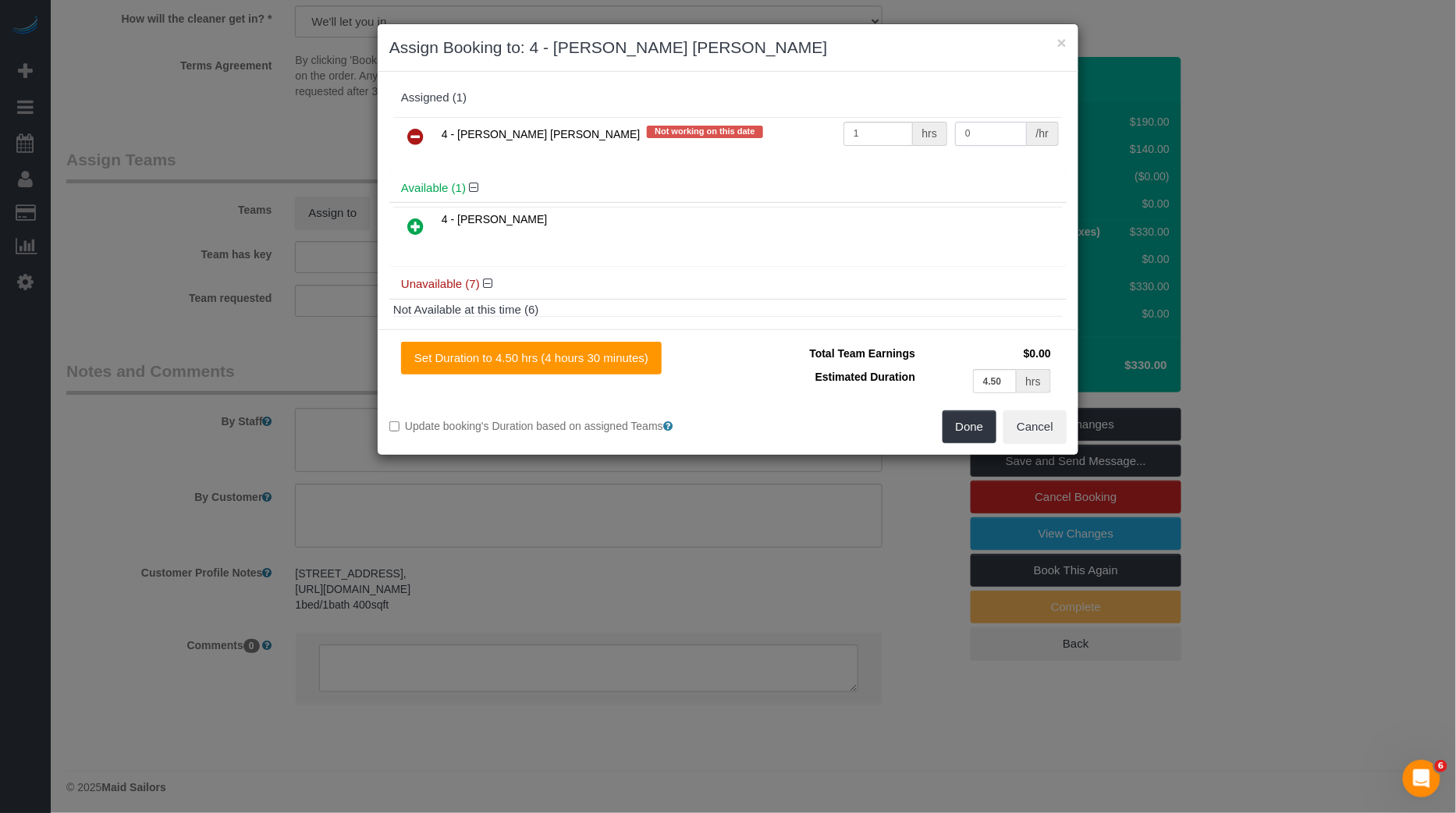
click at [979, 131] on input "0" at bounding box center [991, 134] width 72 height 24
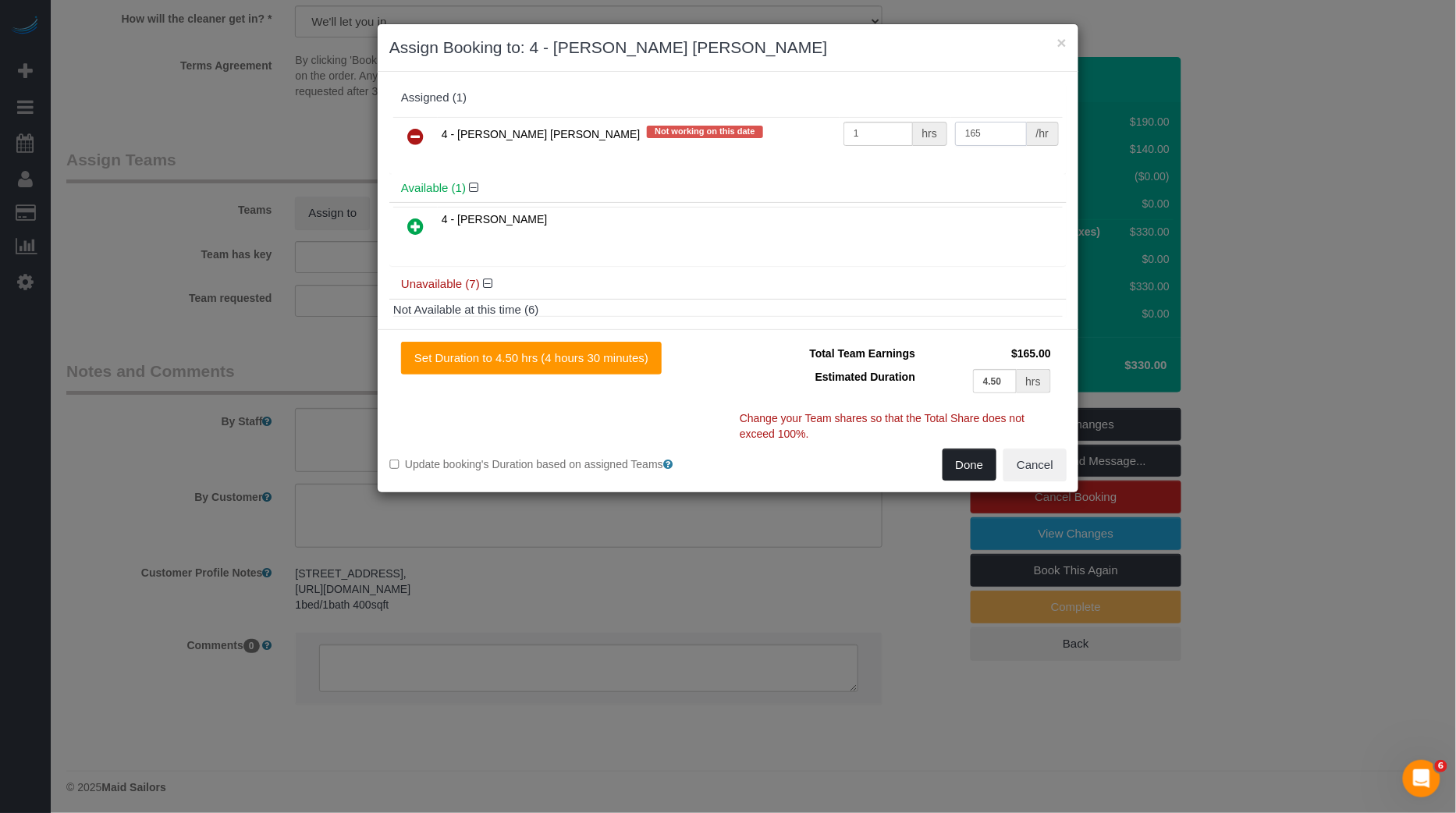
type input "165"
click at [973, 464] on button "Done" at bounding box center [970, 465] width 55 height 33
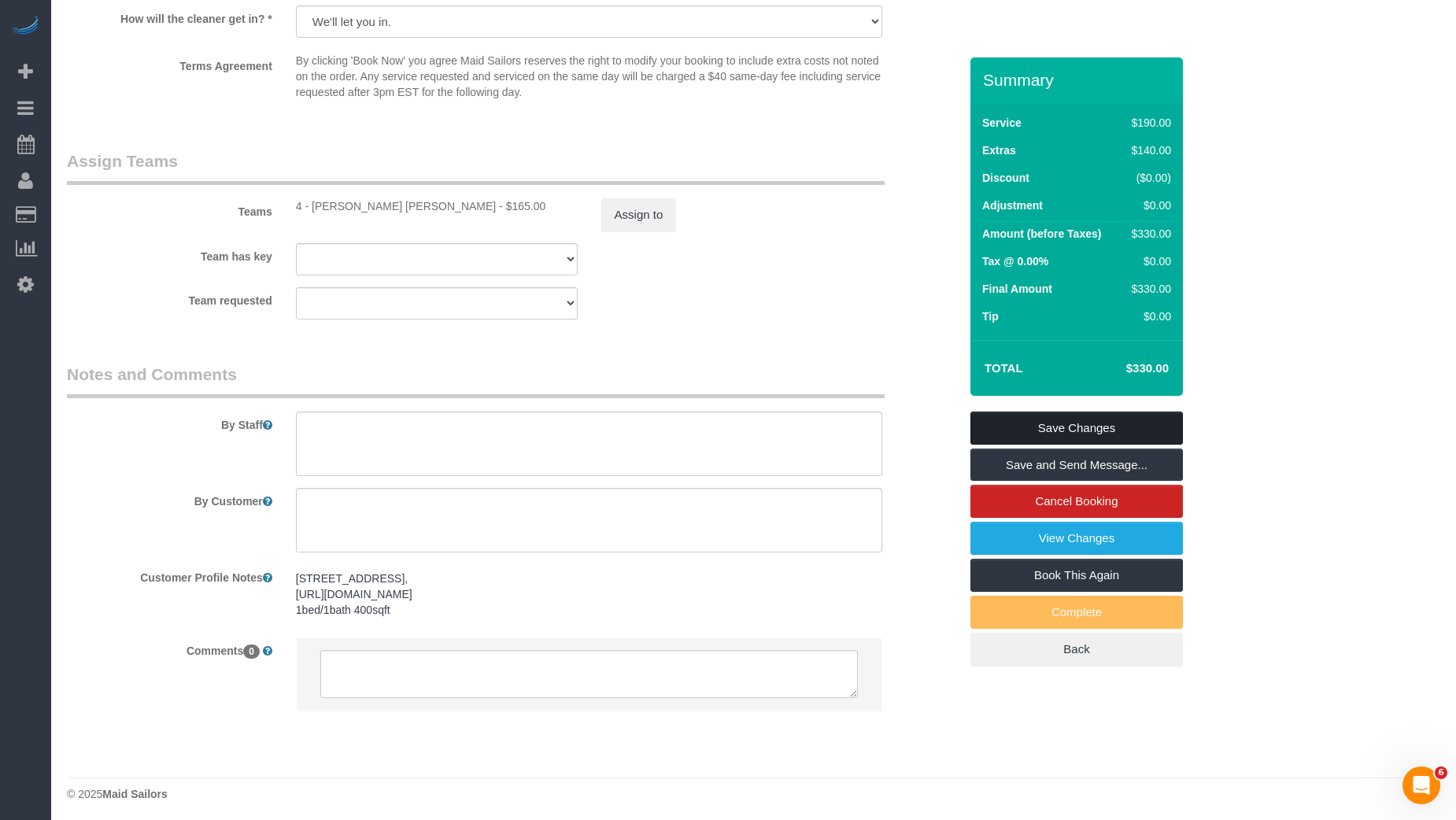
click at [1078, 426] on link "Save Changes" at bounding box center [1077, 428] width 213 height 33
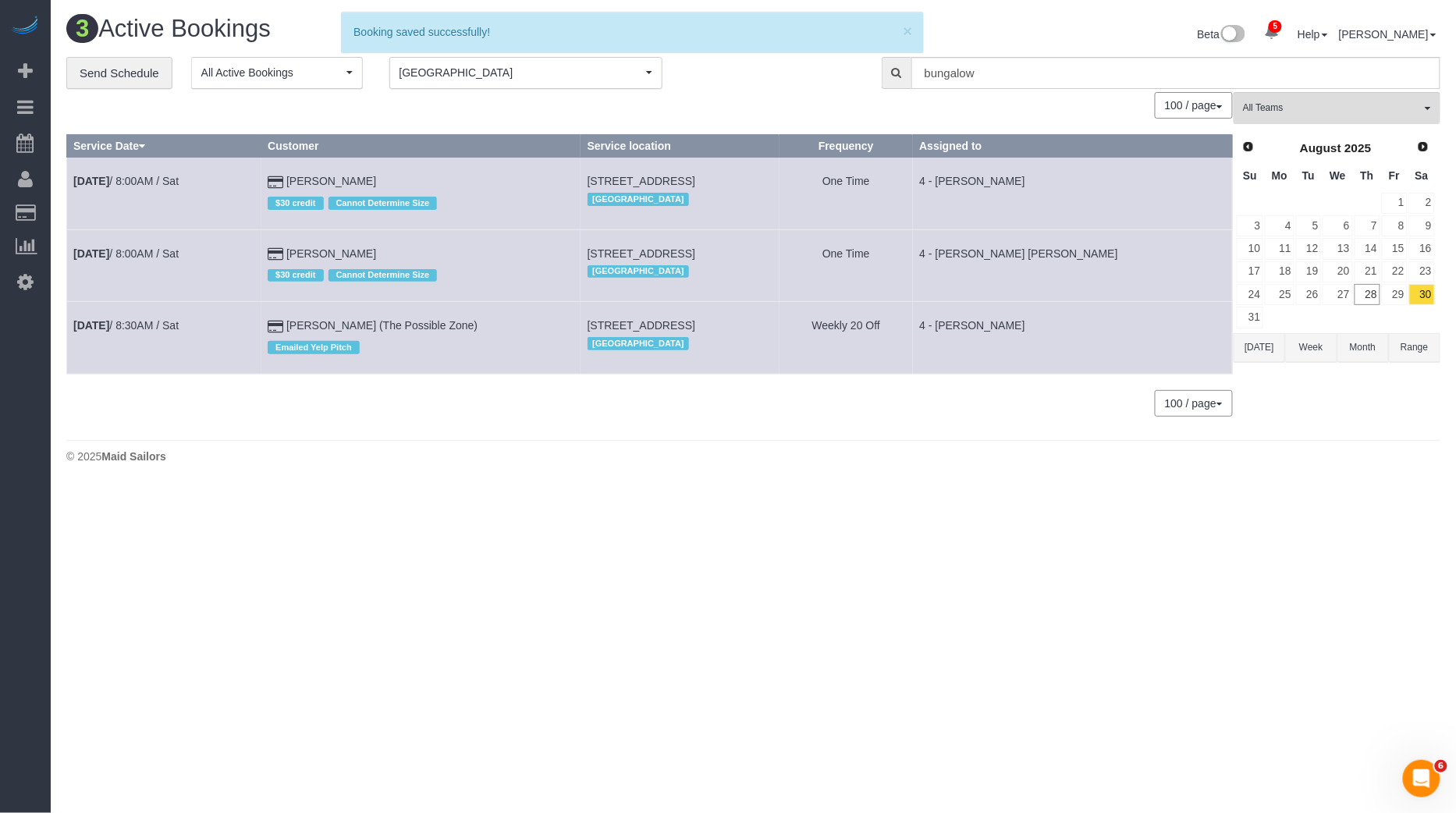
click at [1247, 325] on div "Prev Next [DATE] Su Mo Tu We Th Fr Sa 1 2 3 4 5 6 7 8 9 10 11 12 13 14 15 16 17…" at bounding box center [1336, 233] width 205 height 202
click at [1247, 320] on link "31" at bounding box center [1250, 317] width 27 height 21
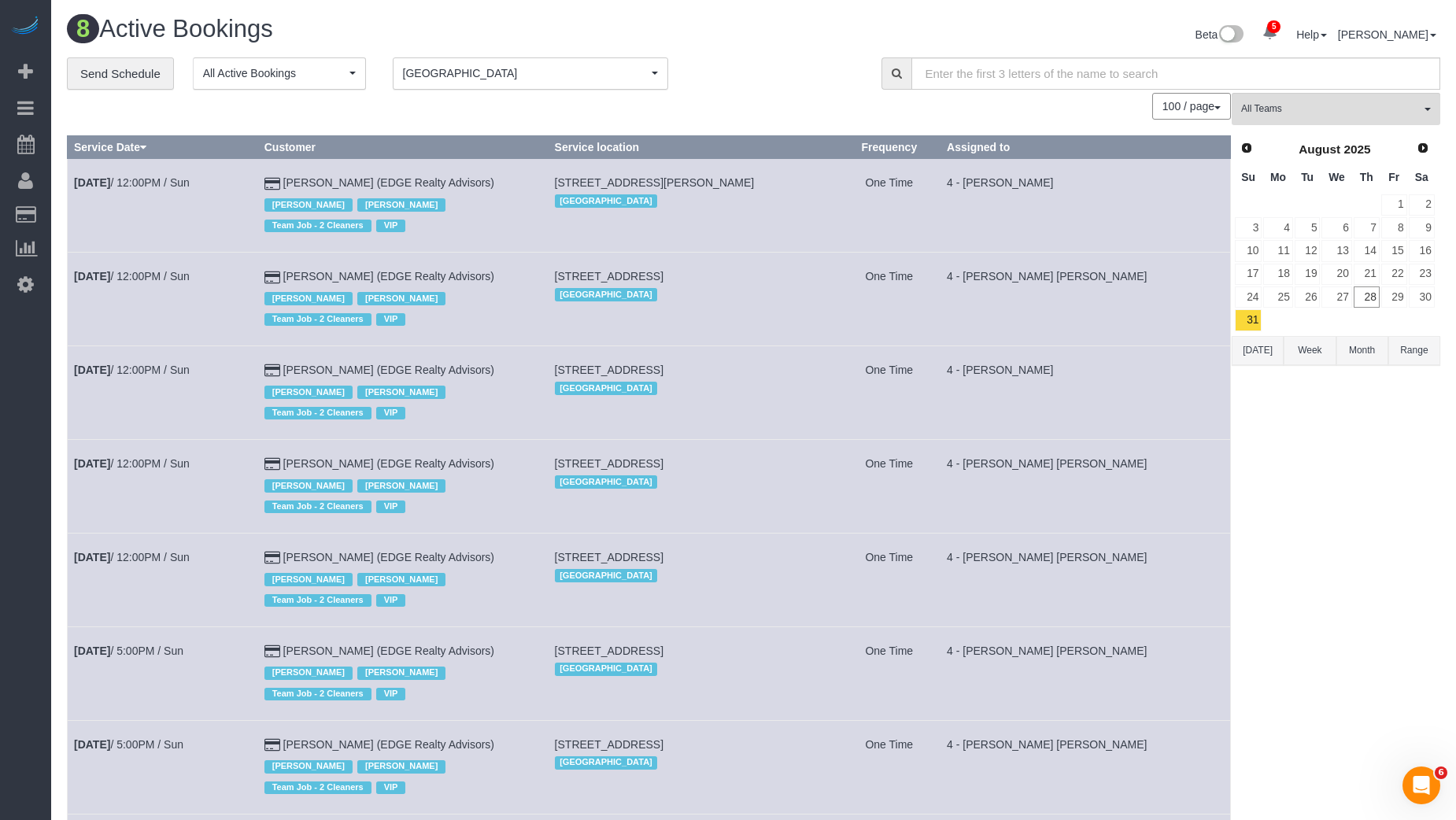
click at [487, 73] on span "[GEOGRAPHIC_DATA]" at bounding box center [525, 73] width 244 height 16
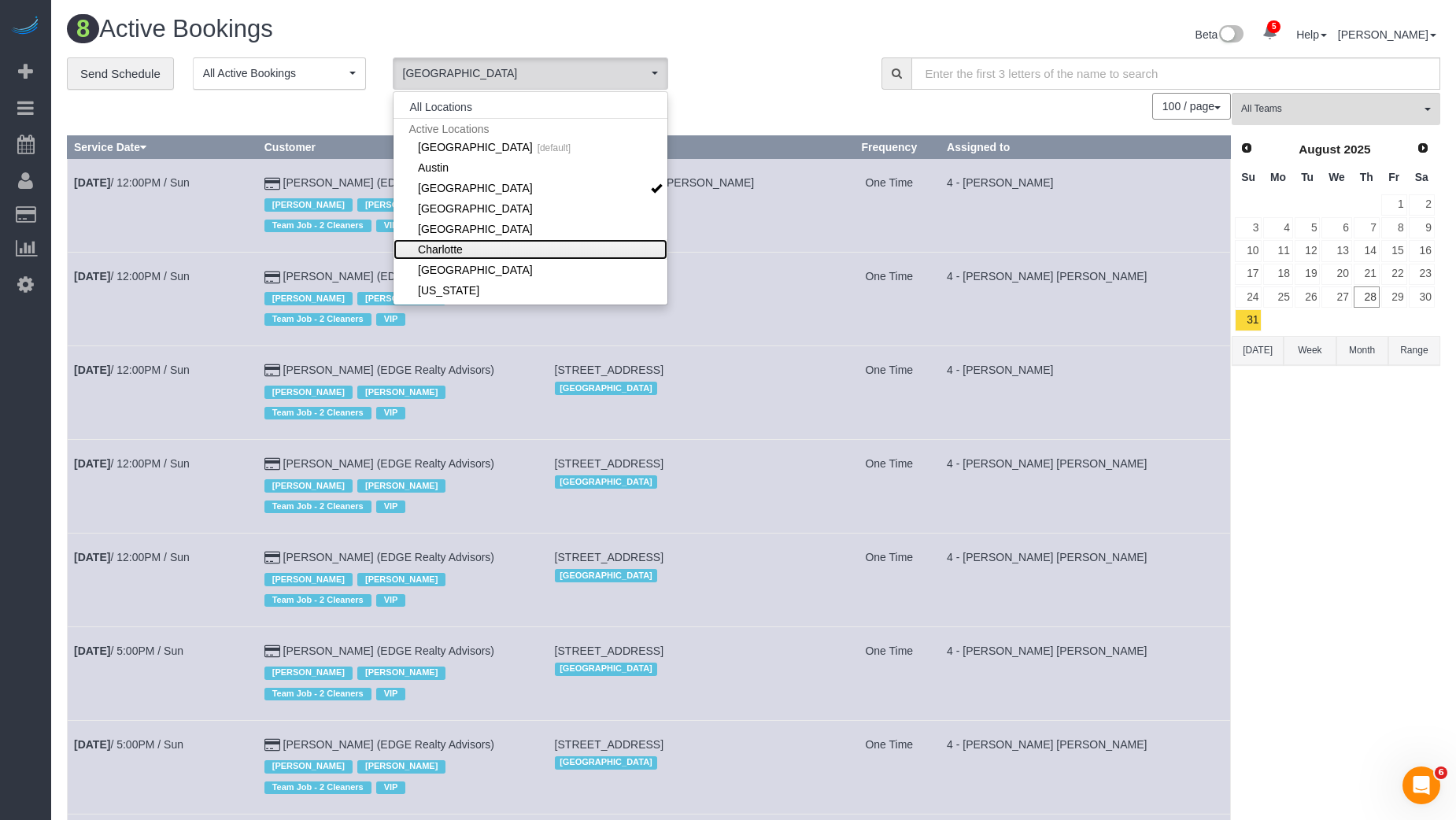
click at [478, 247] on link "Charlotte" at bounding box center [530, 249] width 274 height 20
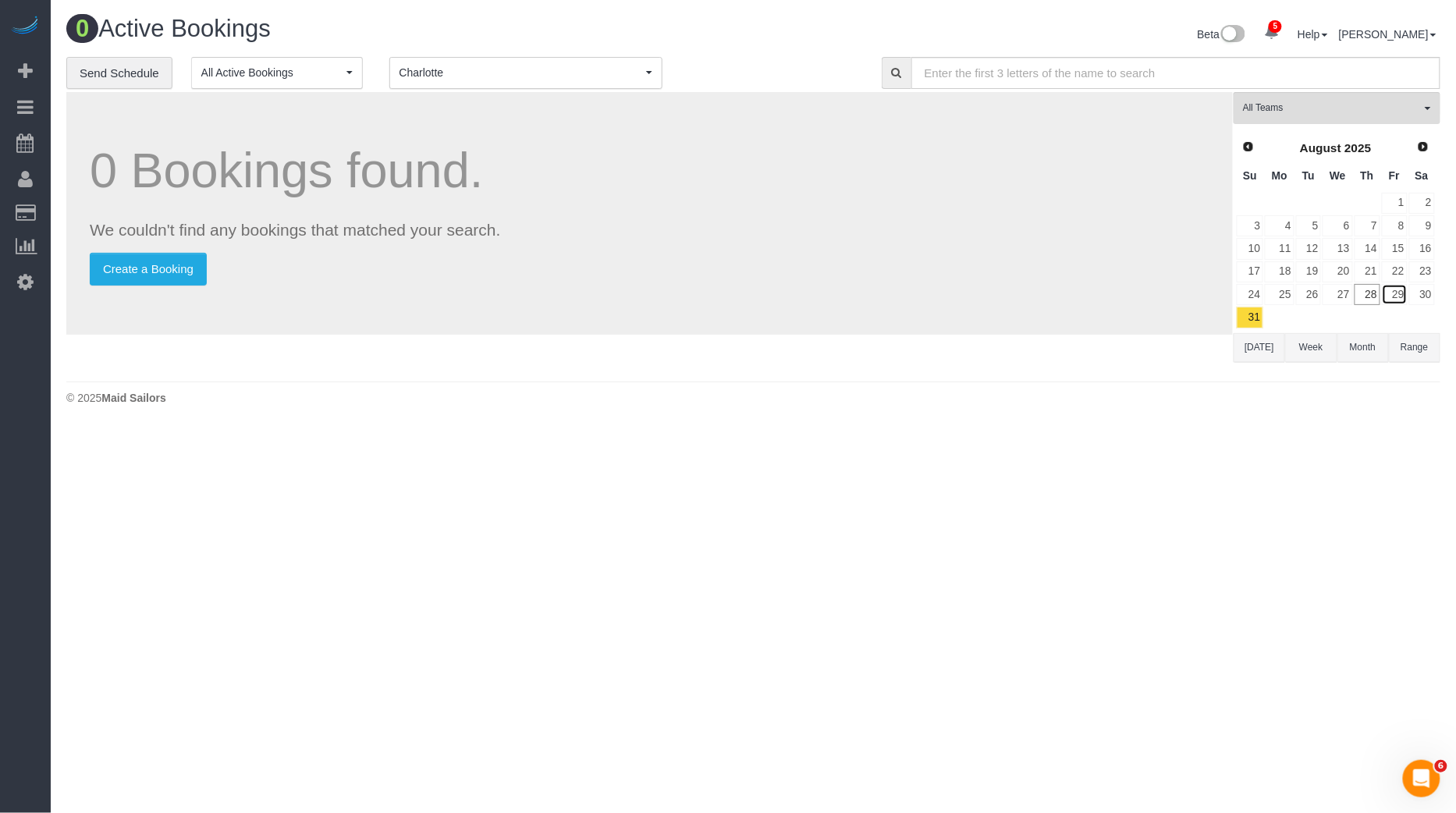
click at [1392, 298] on link "29" at bounding box center [1394, 294] width 26 height 21
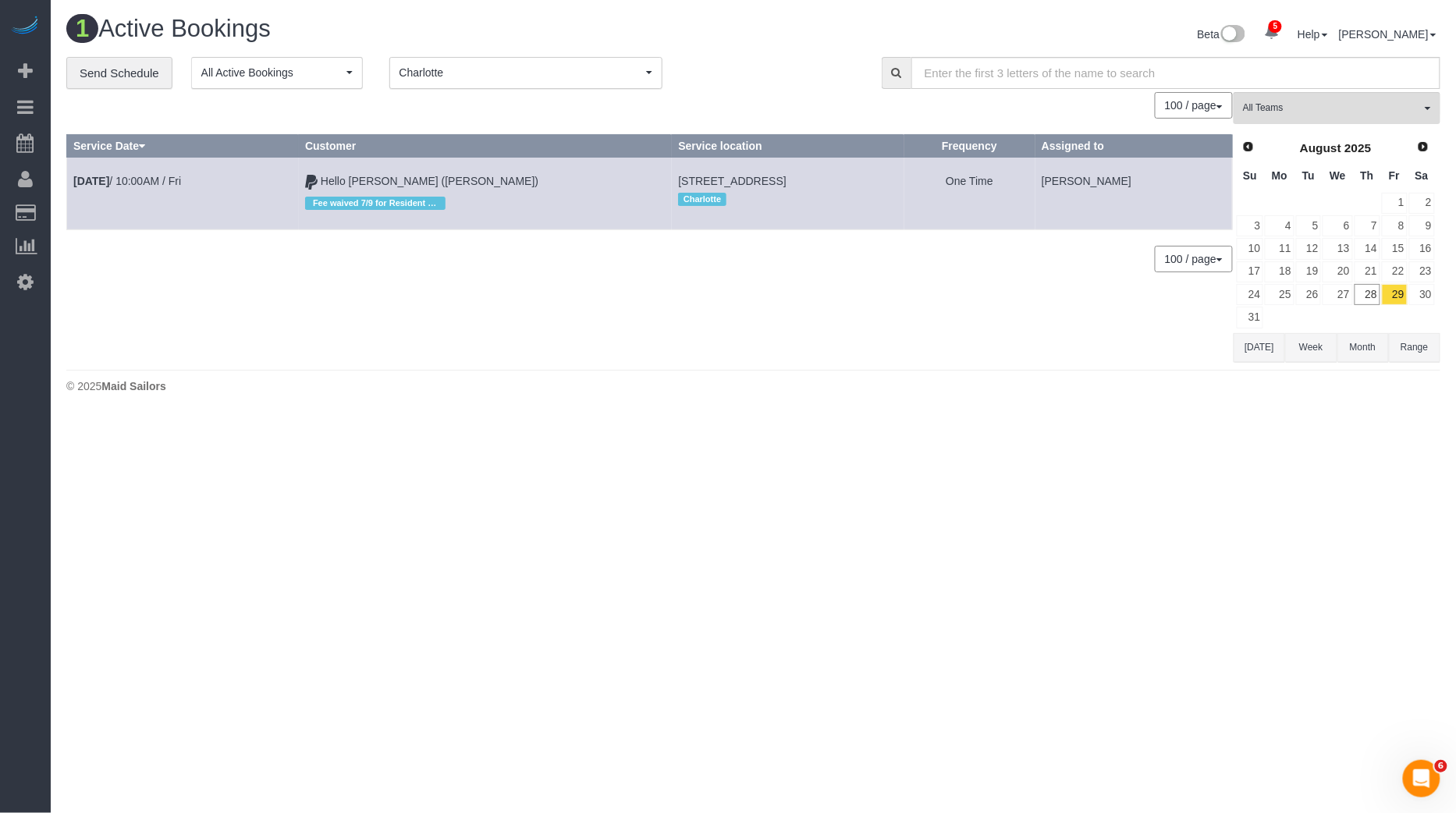
click at [1252, 339] on button "[DATE]" at bounding box center [1259, 347] width 52 height 29
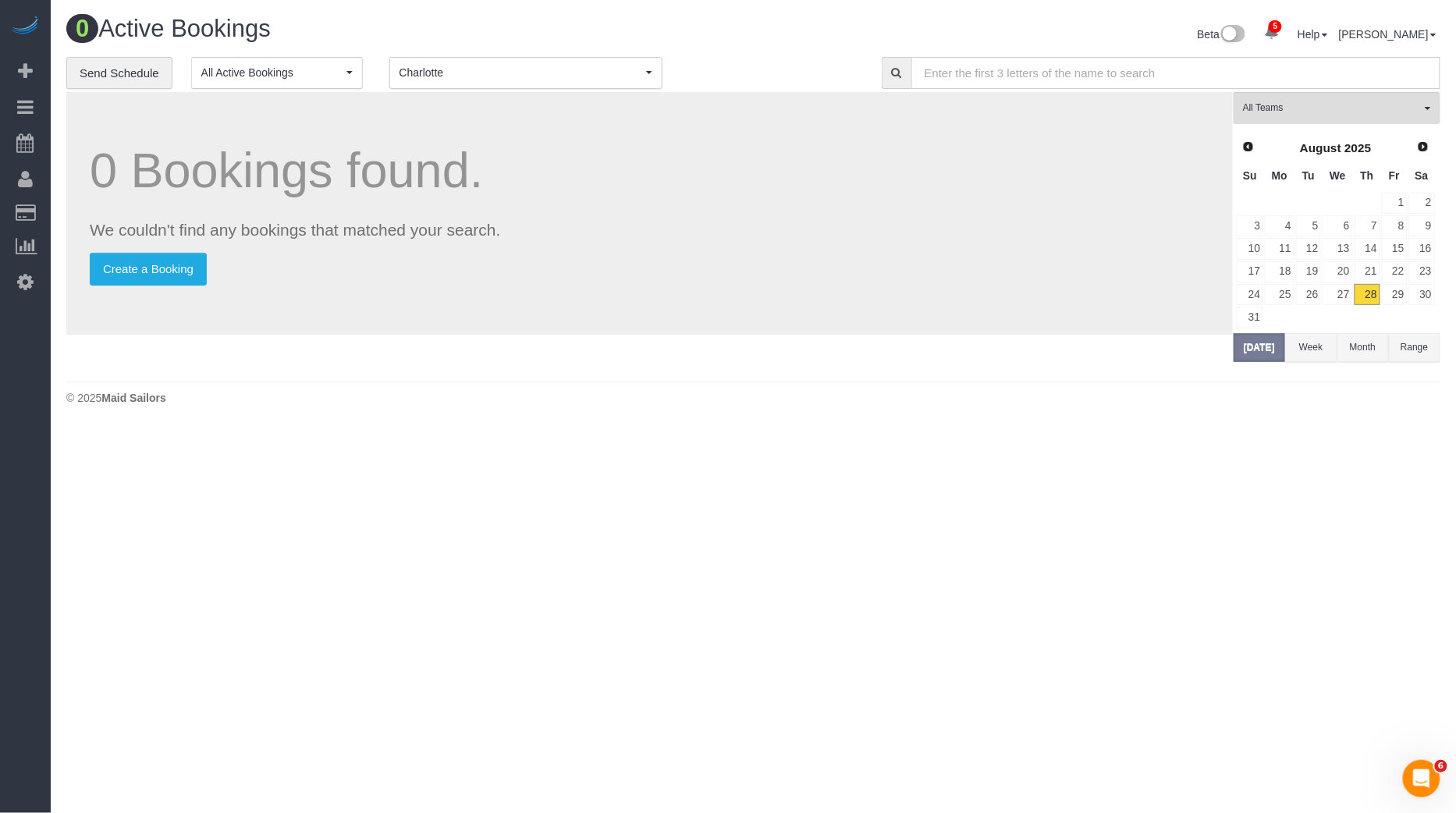
click at [1094, 73] on input "text" at bounding box center [1175, 73] width 529 height 32
click at [608, 63] on button "[PERSON_NAME] [PERSON_NAME]" at bounding box center [525, 73] width 273 height 32
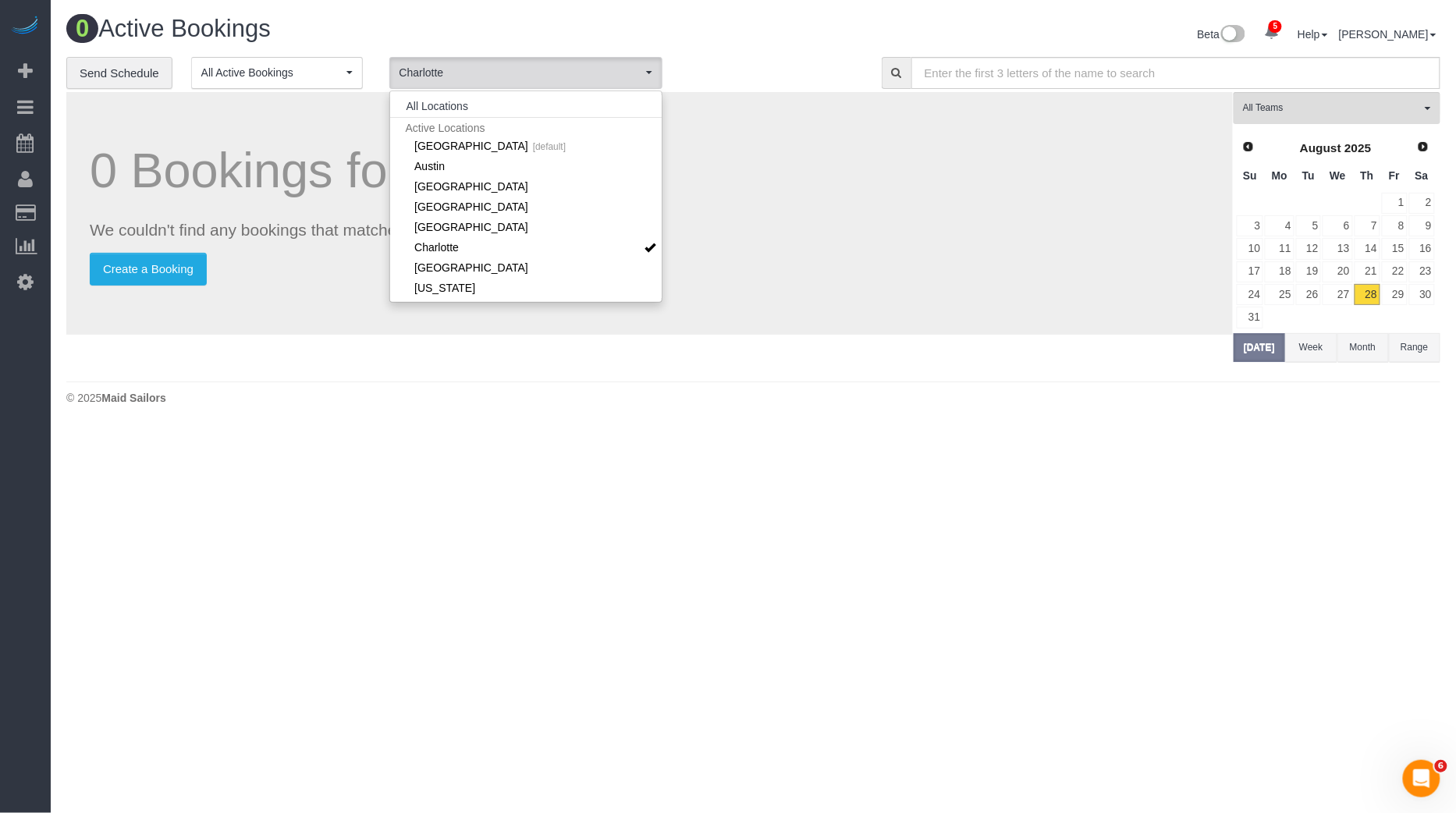
click at [503, 97] on li "All Locations" at bounding box center [525, 106] width 271 height 22
click at [448, 97] on button "All Locations" at bounding box center [437, 106] width 95 height 22
click at [971, 67] on input "text" at bounding box center [1175, 73] width 529 height 32
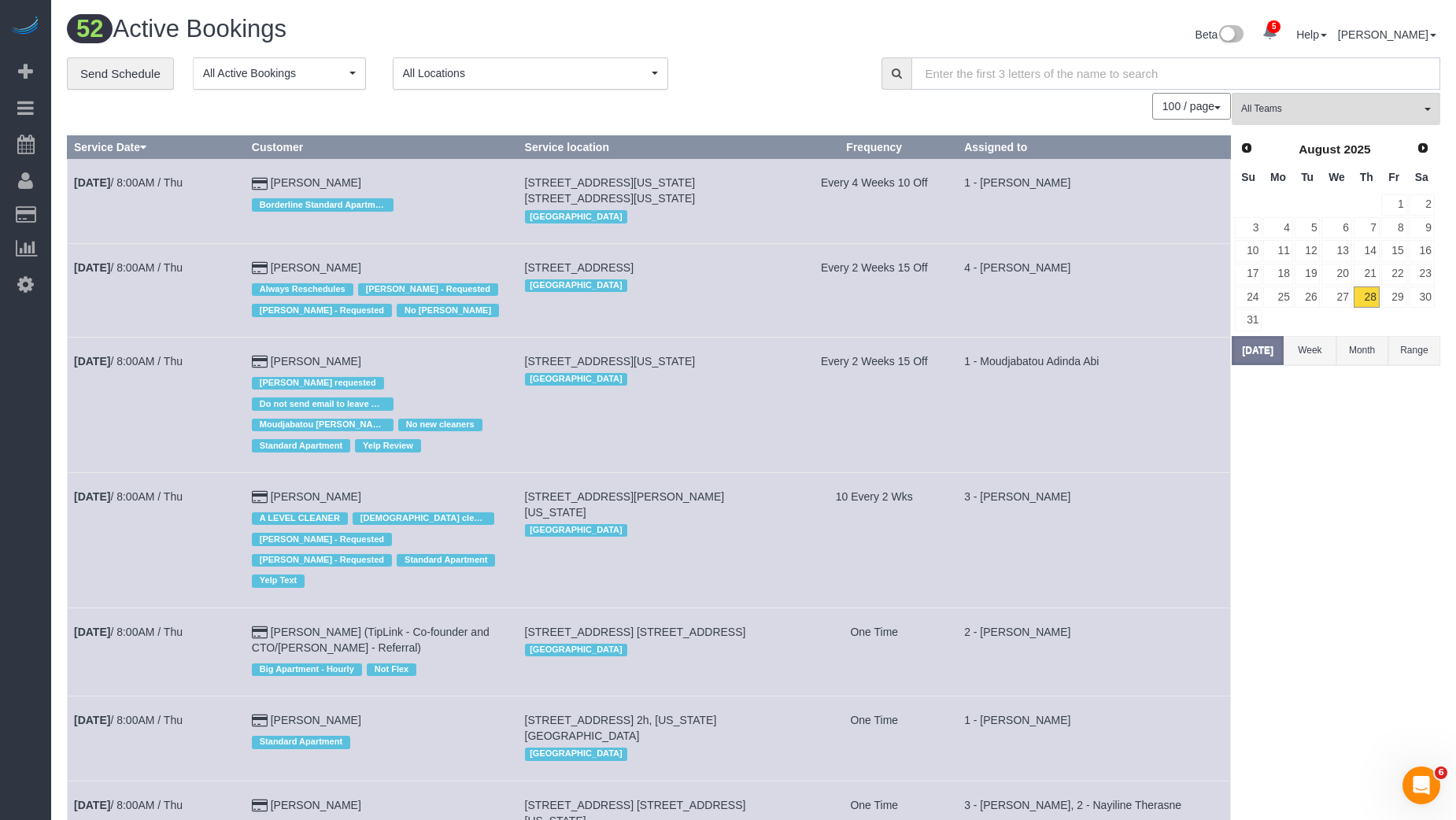
click at [979, 68] on input "text" at bounding box center [1175, 73] width 529 height 32
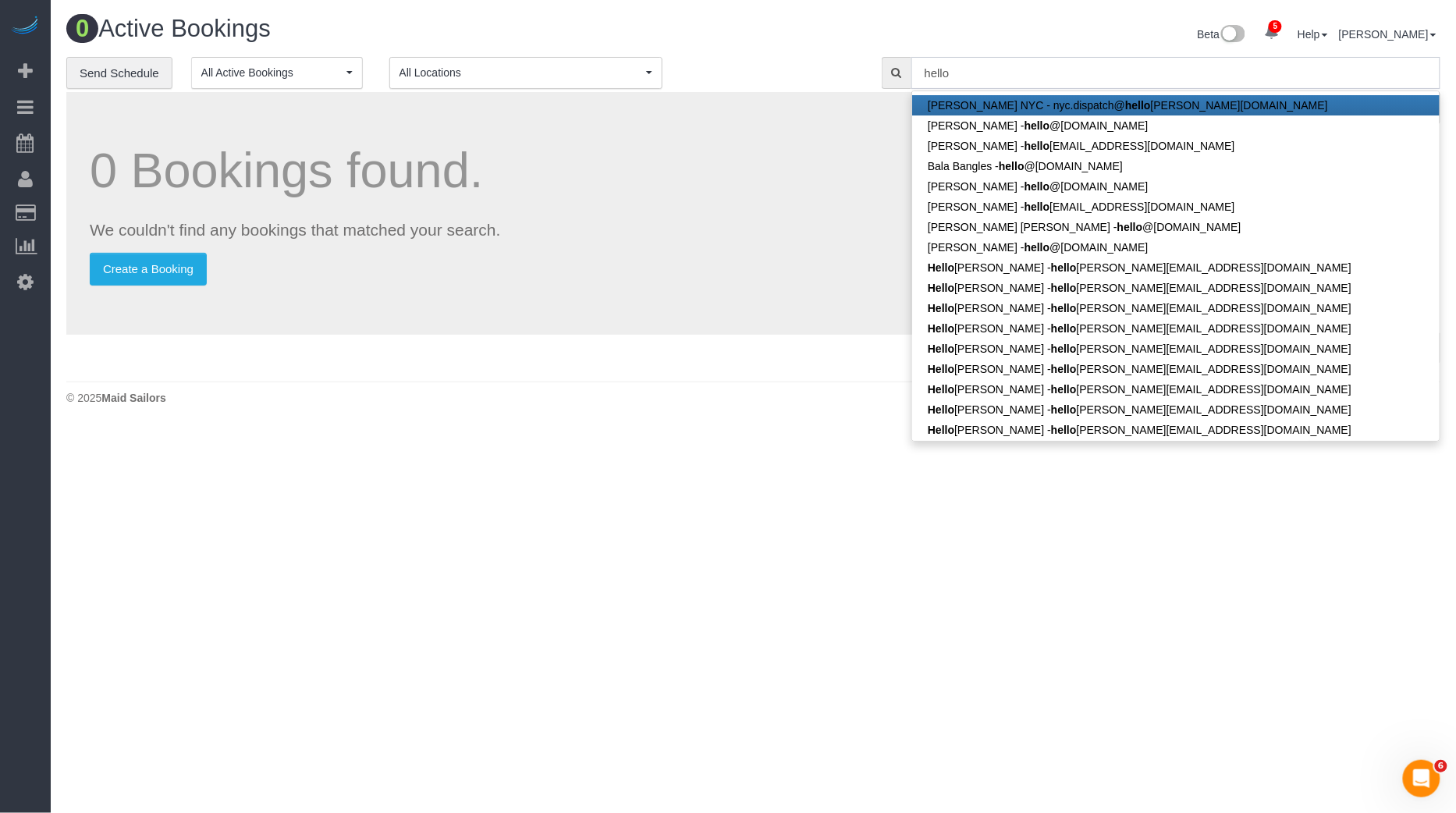
type input "hello"
click at [1168, 79] on input "hello" at bounding box center [1175, 73] width 529 height 32
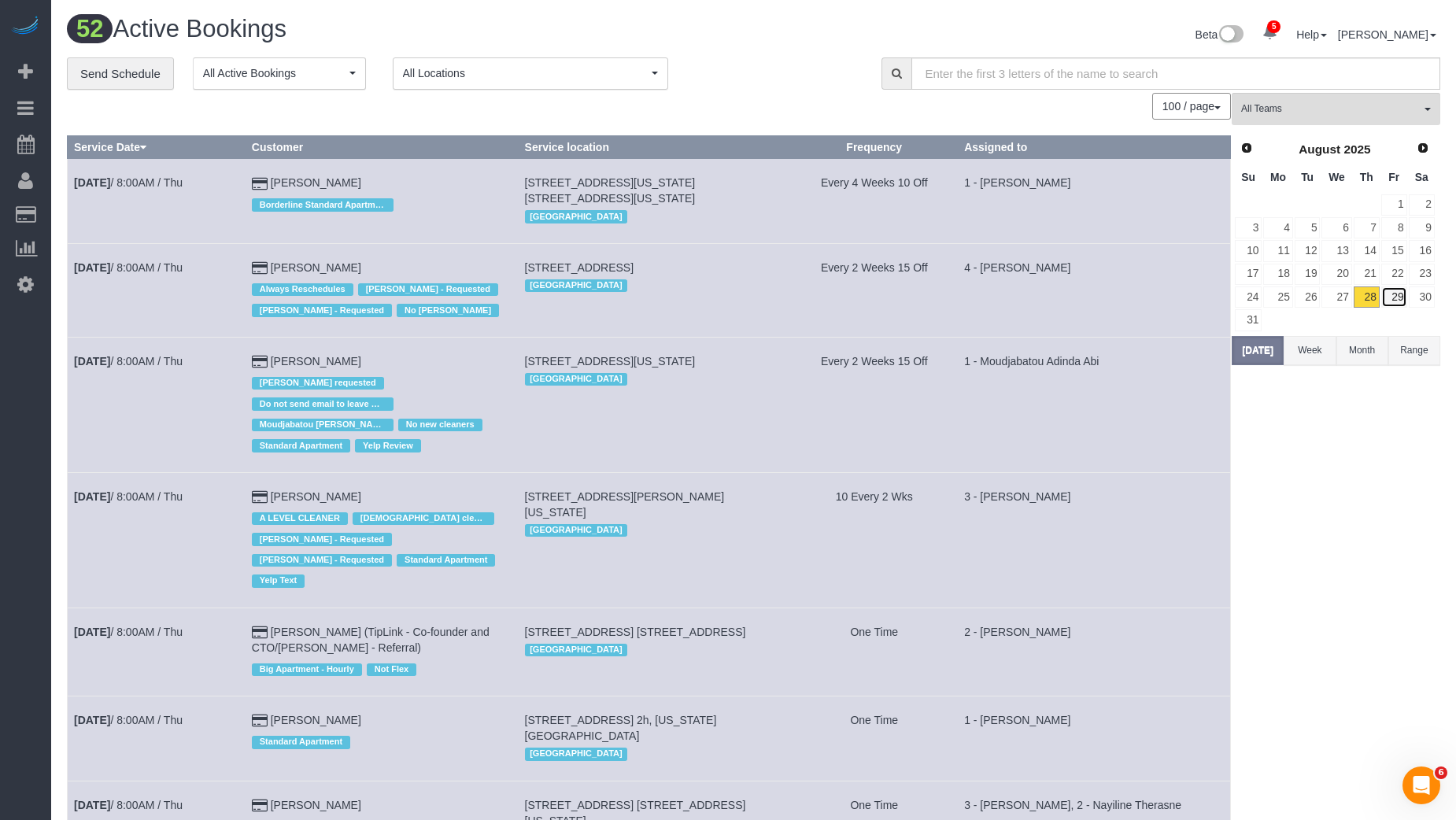
click at [1401, 298] on link "29" at bounding box center [1394, 296] width 26 height 21
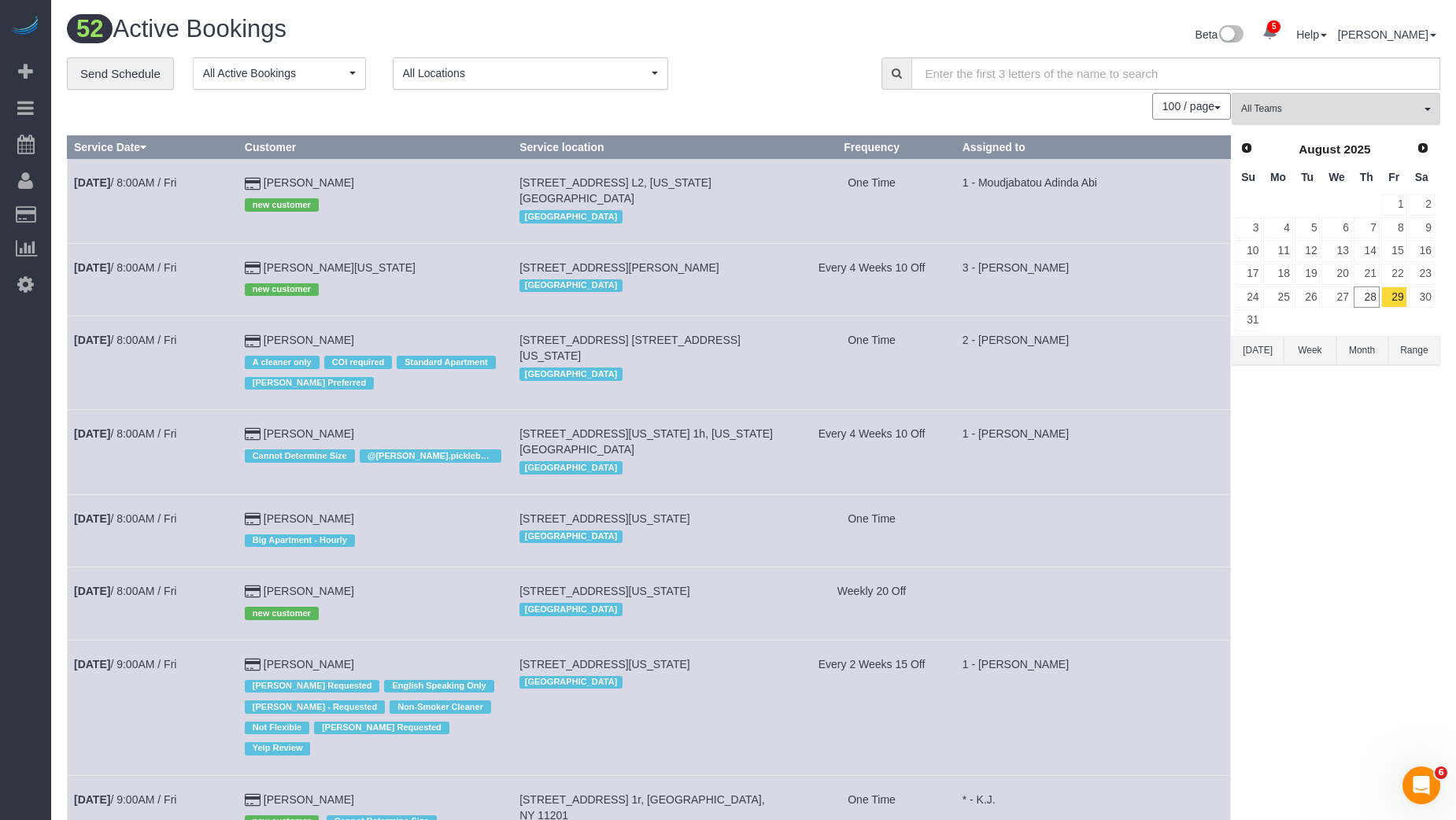
click at [1437, 294] on div "Prev Next [DATE] Su Mo Tu We Th Fr Sa 1 2 3 4 5 6 7 8 9 10 11 12 13 14 15 16 17…" at bounding box center [1335, 235] width 207 height 203
click at [1426, 294] on link "30" at bounding box center [1421, 296] width 26 height 21
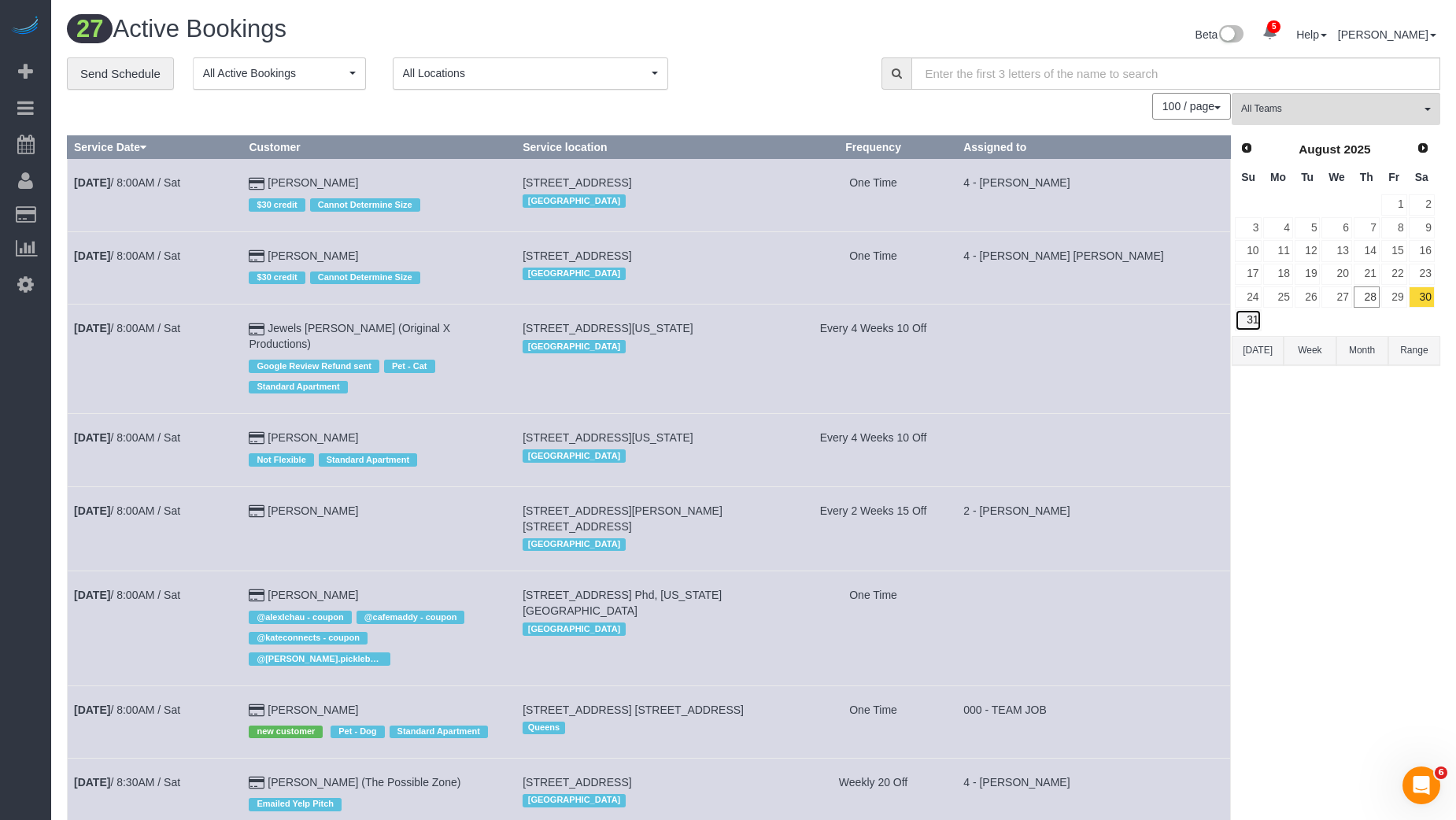
click at [1245, 309] on link "31" at bounding box center [1248, 319] width 27 height 21
